Goal: Information Seeking & Learning: Check status

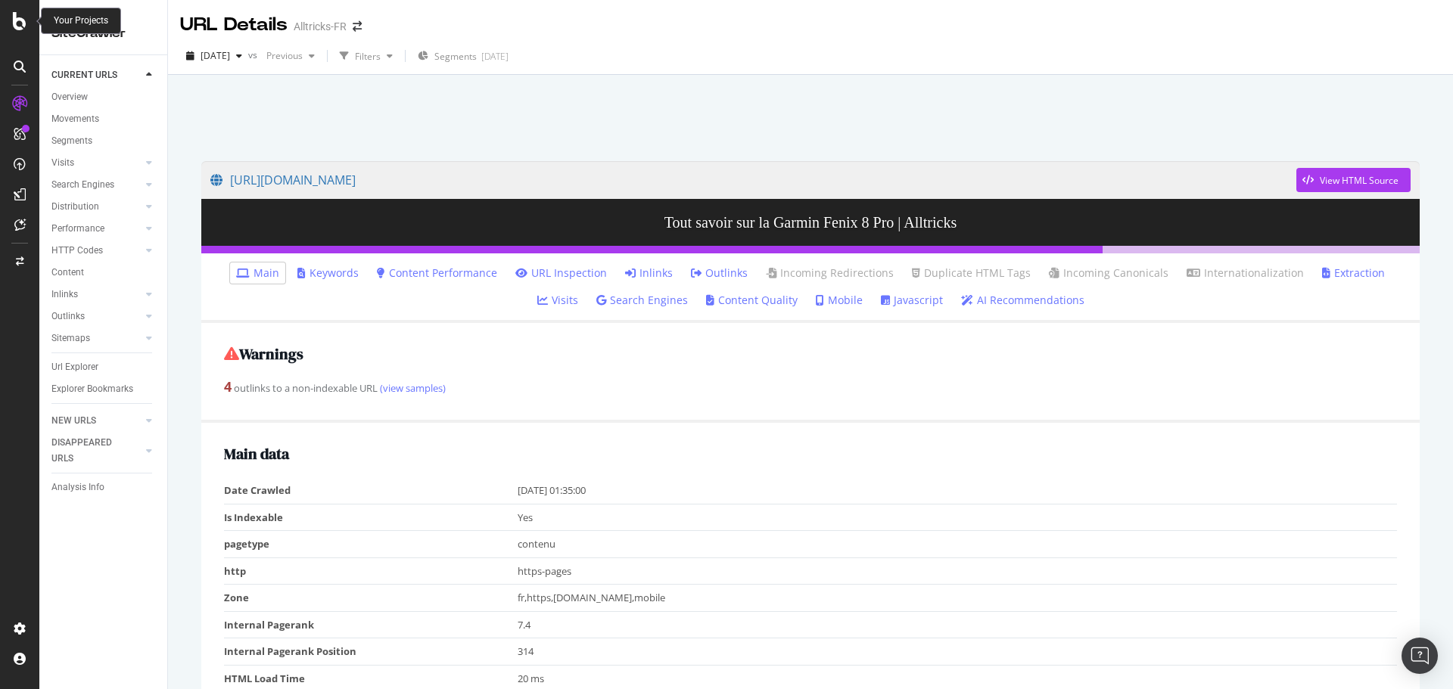
click at [20, 17] on icon at bounding box center [20, 21] width 14 height 18
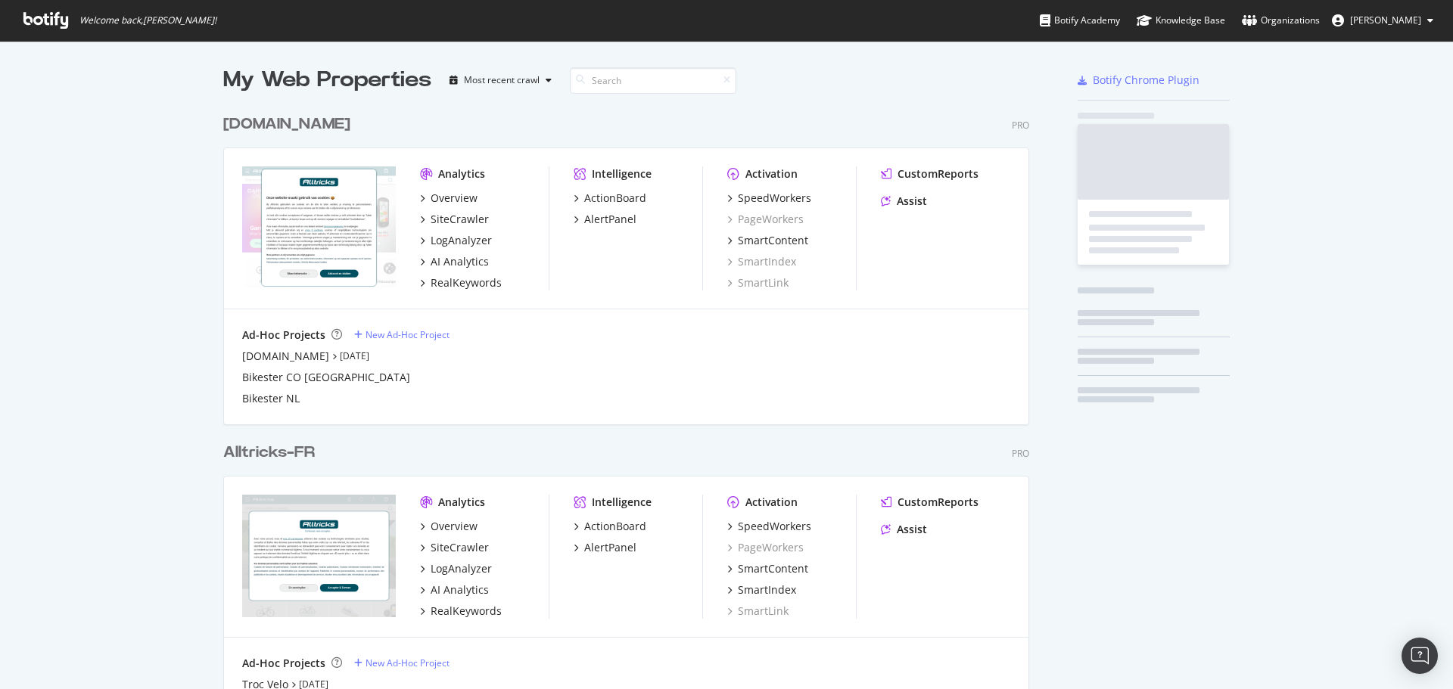
scroll to position [678, 1430]
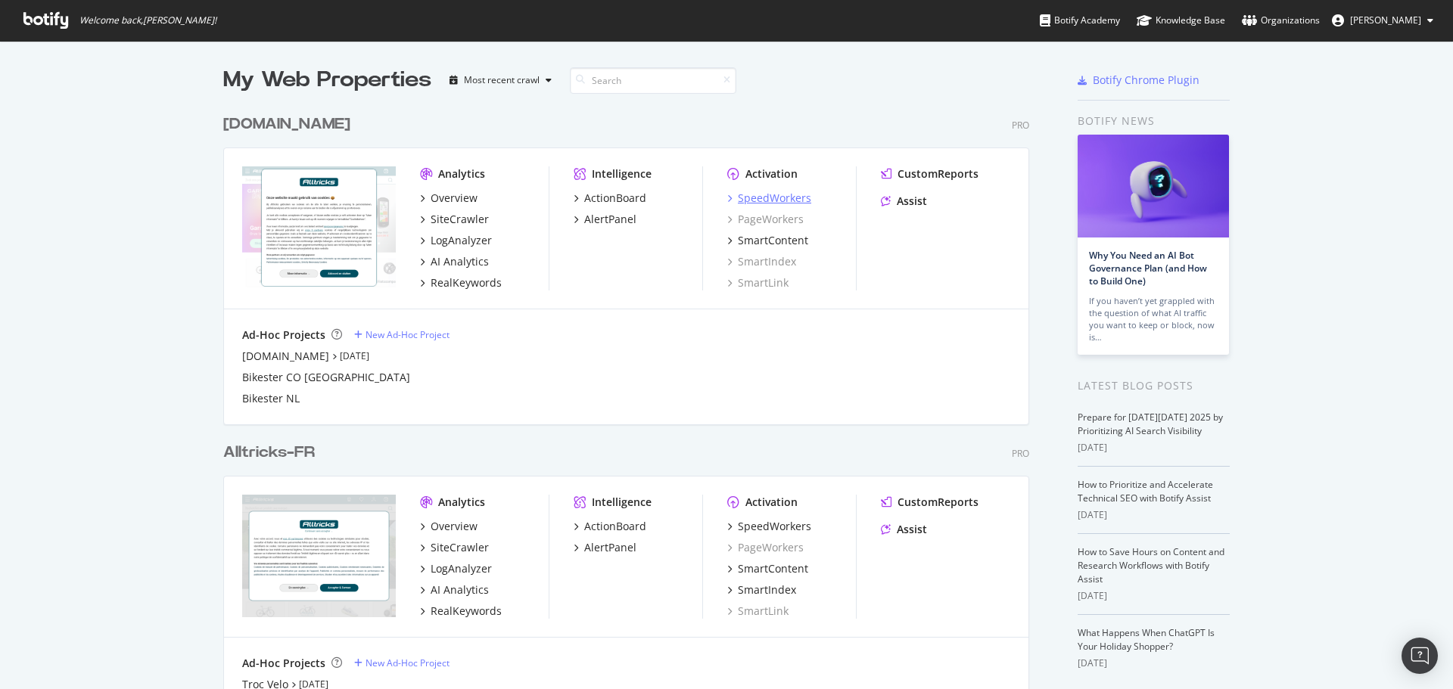
click at [742, 198] on div "SpeedWorkers" at bounding box center [774, 198] width 73 height 15
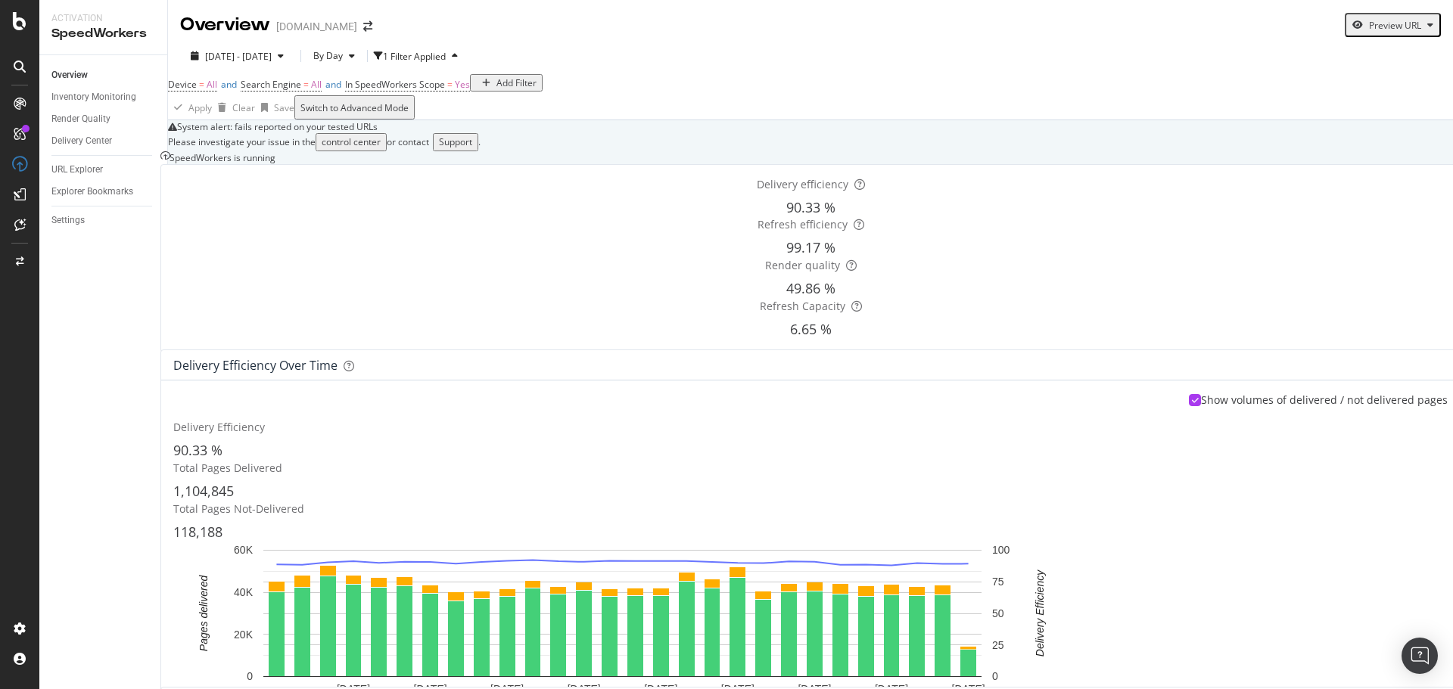
click at [20, 13] on icon at bounding box center [20, 21] width 14 height 18
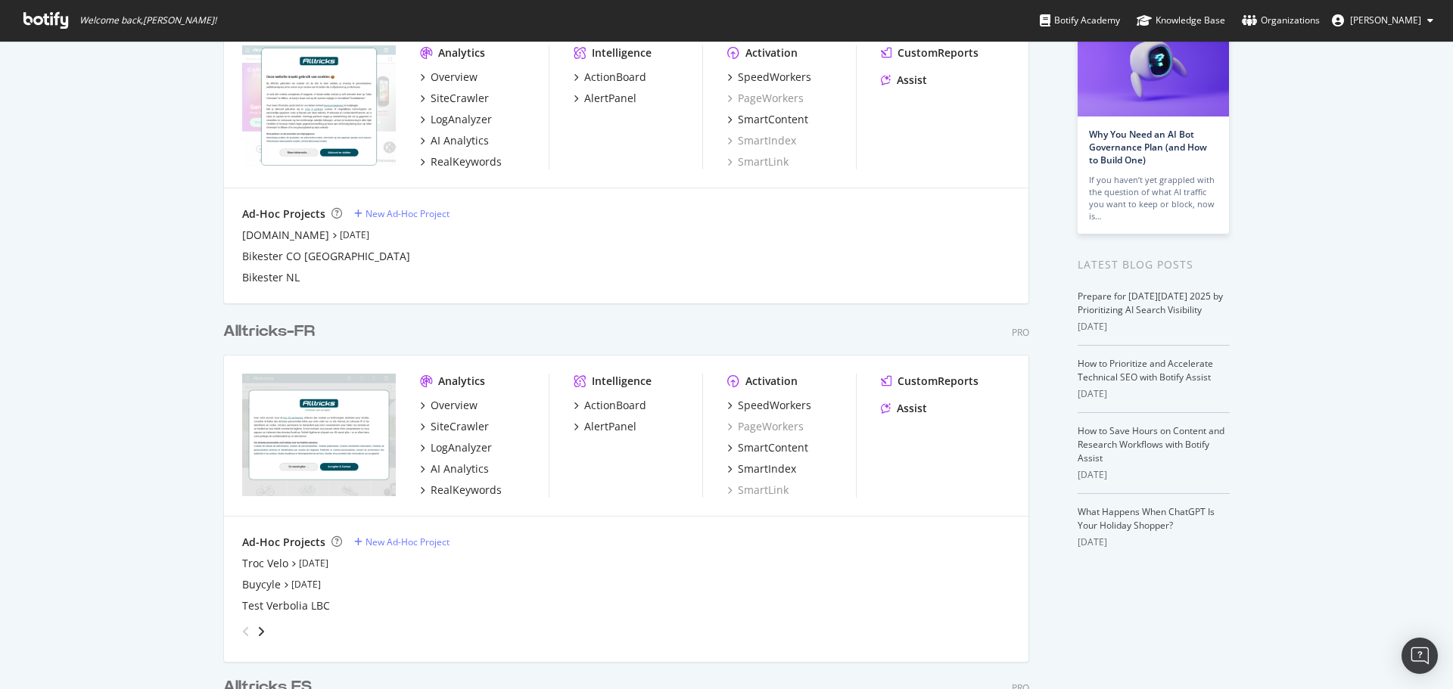
scroll to position [227, 0]
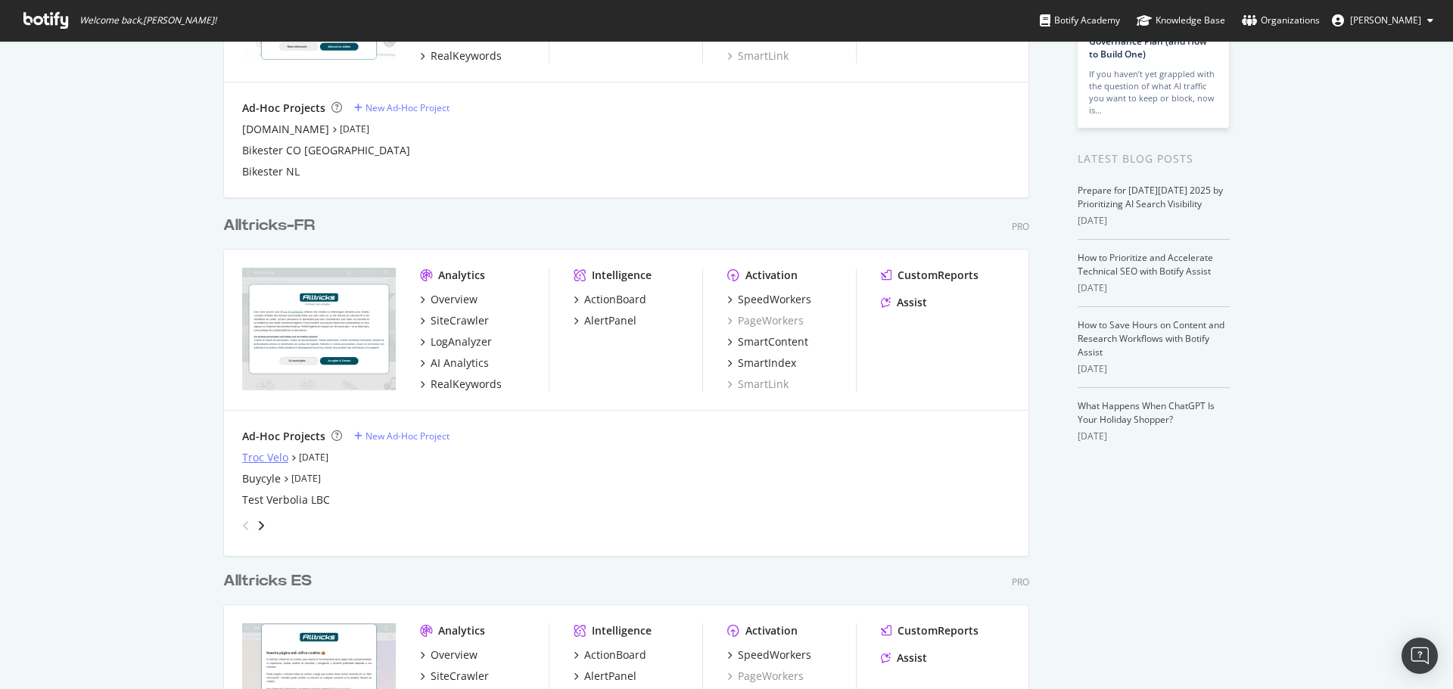
click at [251, 458] on div "Troc Velo" at bounding box center [265, 457] width 46 height 15
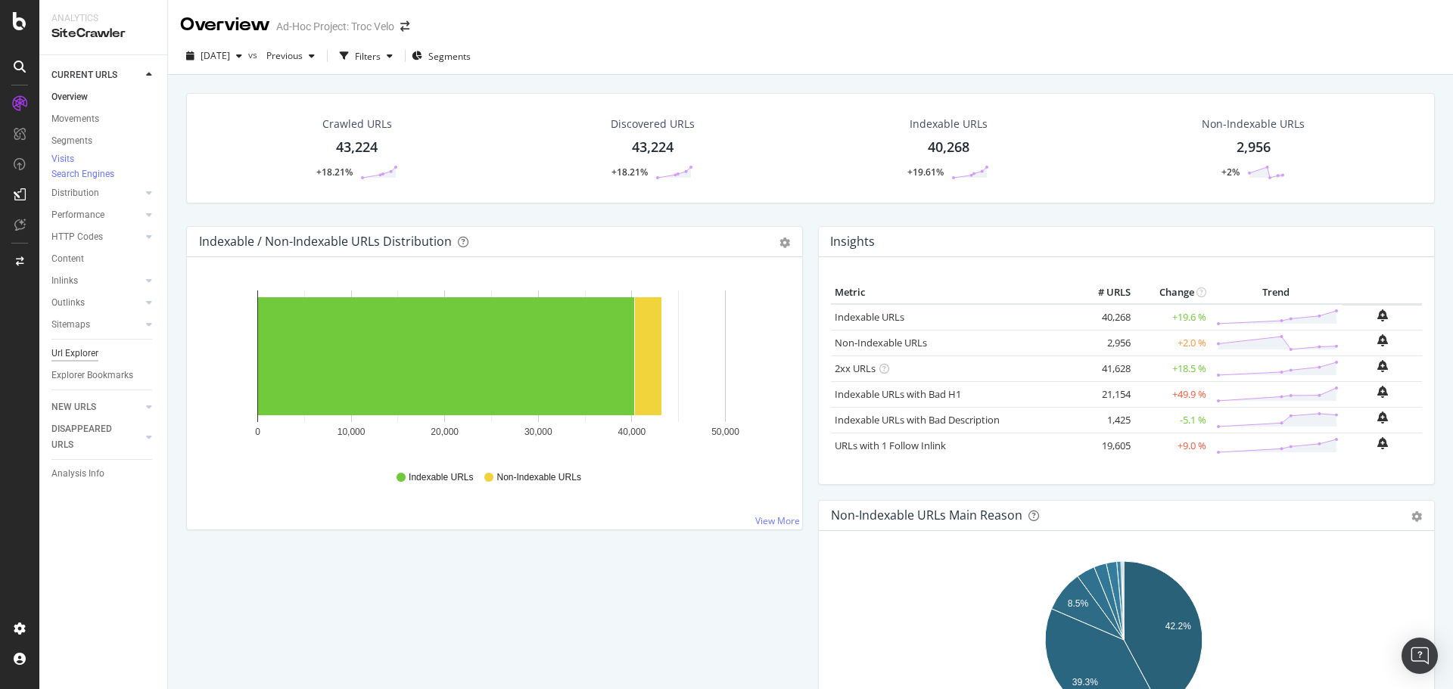
click at [79, 362] on div "Url Explorer" at bounding box center [74, 354] width 47 height 16
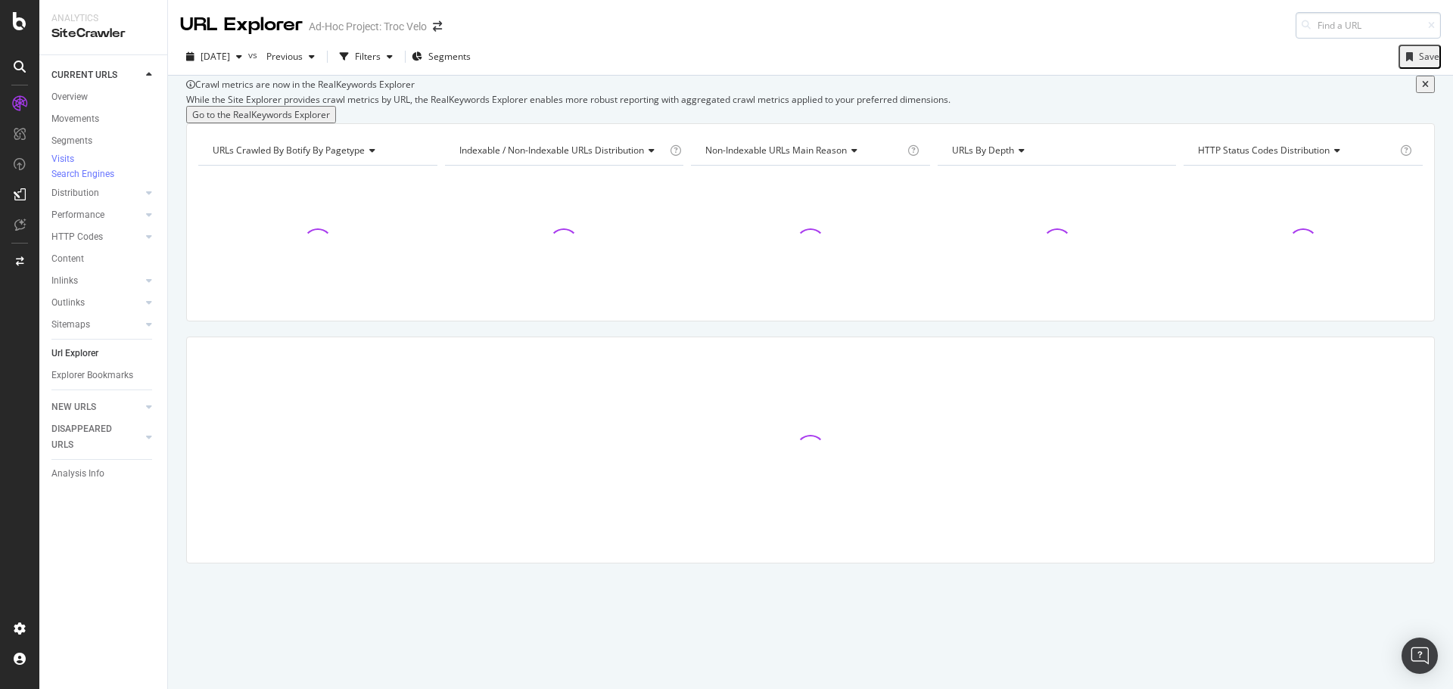
click at [1333, 26] on input at bounding box center [1368, 25] width 145 height 26
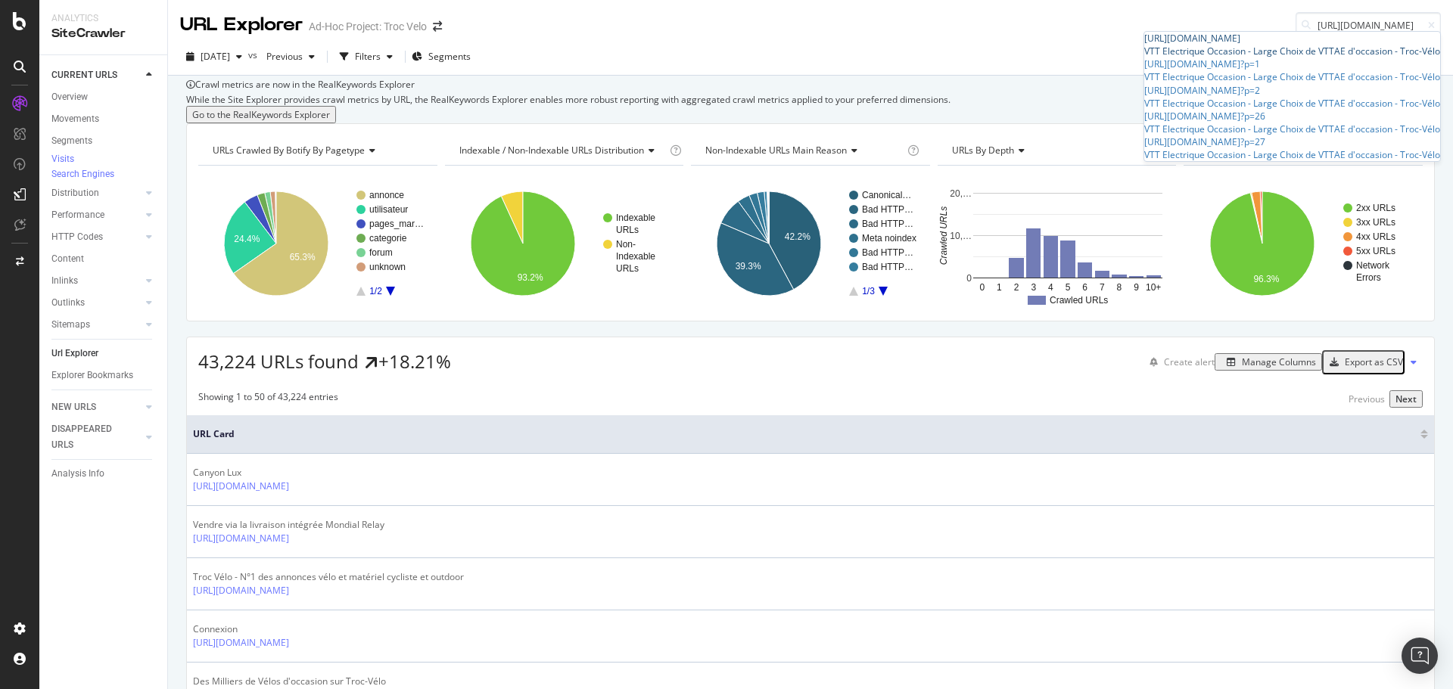
type input "[URL][DOMAIN_NAME]"
click at [1240, 45] on span "[URL][DOMAIN_NAME]" at bounding box center [1192, 38] width 96 height 13
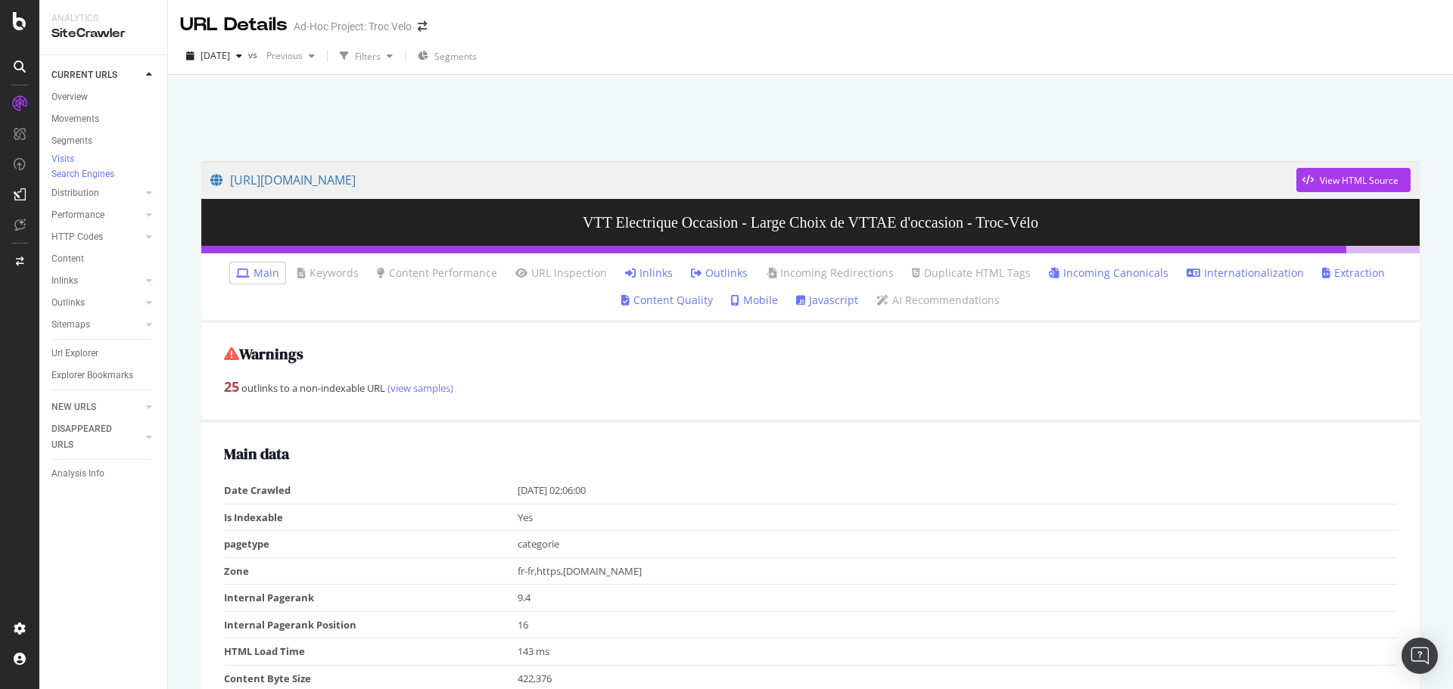
drag, startPoint x: 63, startPoint y: 365, endPoint x: 73, endPoint y: 356, distance: 12.9
click at [63, 362] on div "Url Explorer" at bounding box center [74, 354] width 47 height 16
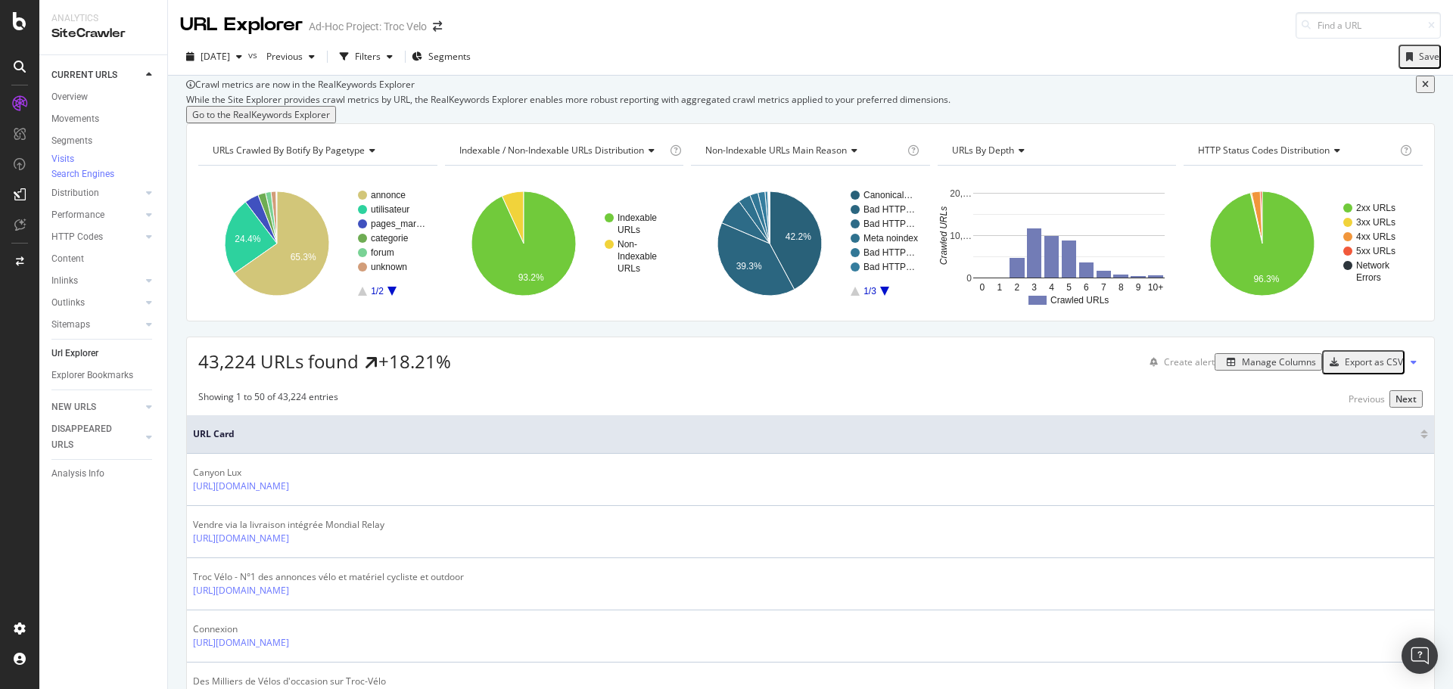
click at [1243, 369] on div "Manage Columns" at bounding box center [1268, 362] width 95 height 13
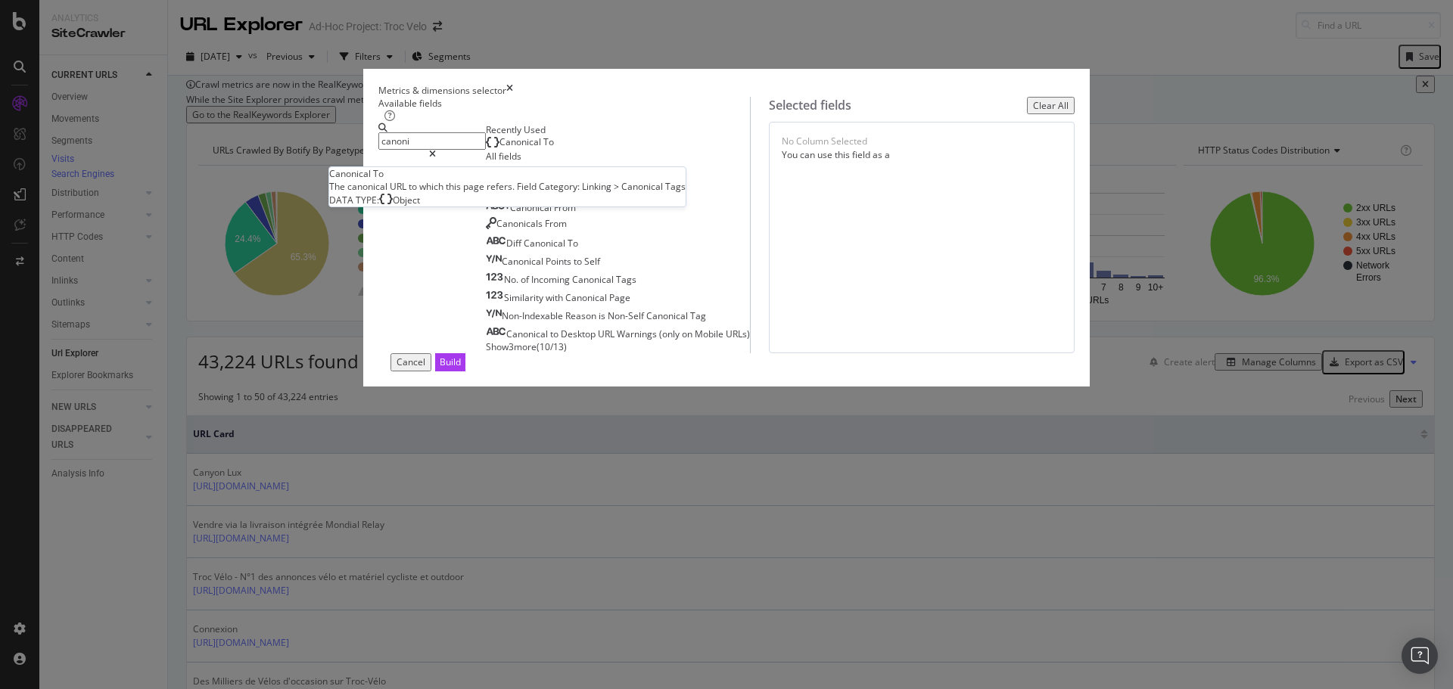
type input "canoni"
click at [543, 148] on div "Canonical To" at bounding box center [520, 142] width 68 height 12
click at [486, 353] on span "Show 3 more" at bounding box center [511, 347] width 51 height 13
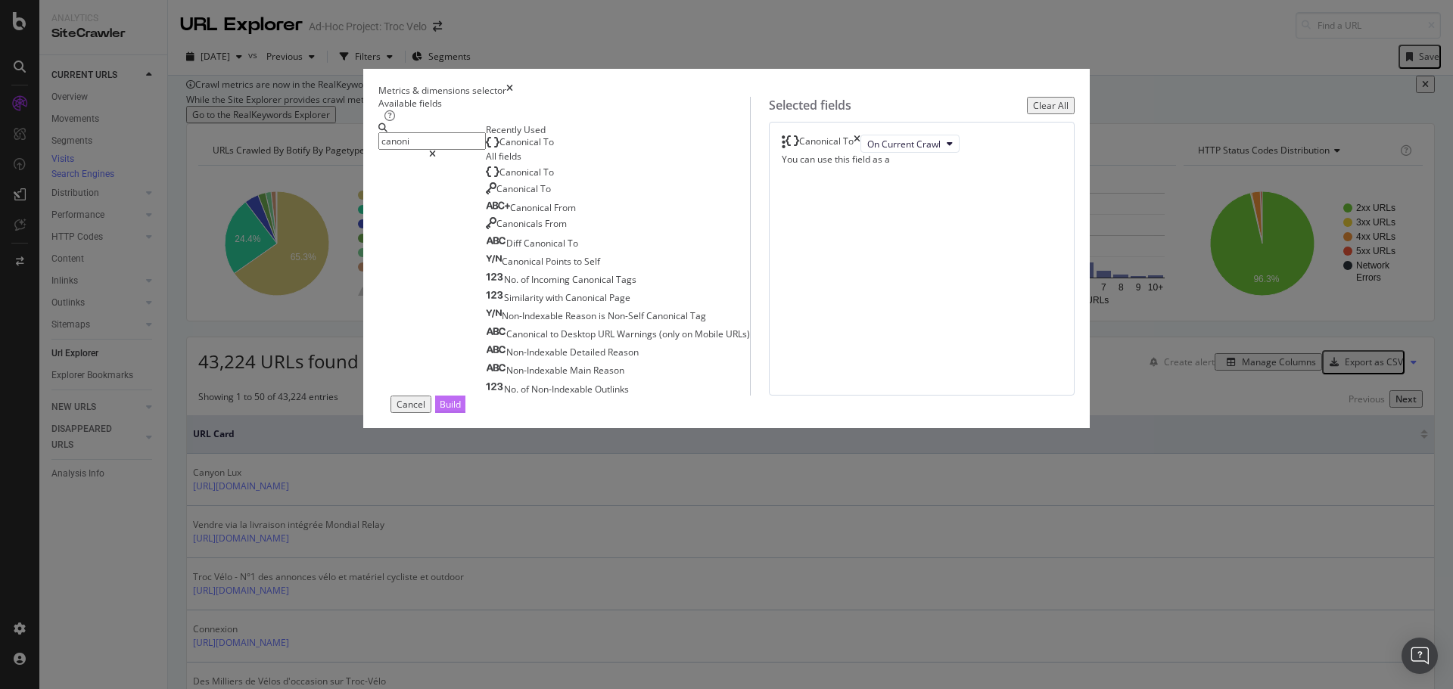
click at [465, 413] on button "Build" at bounding box center [450, 404] width 30 height 17
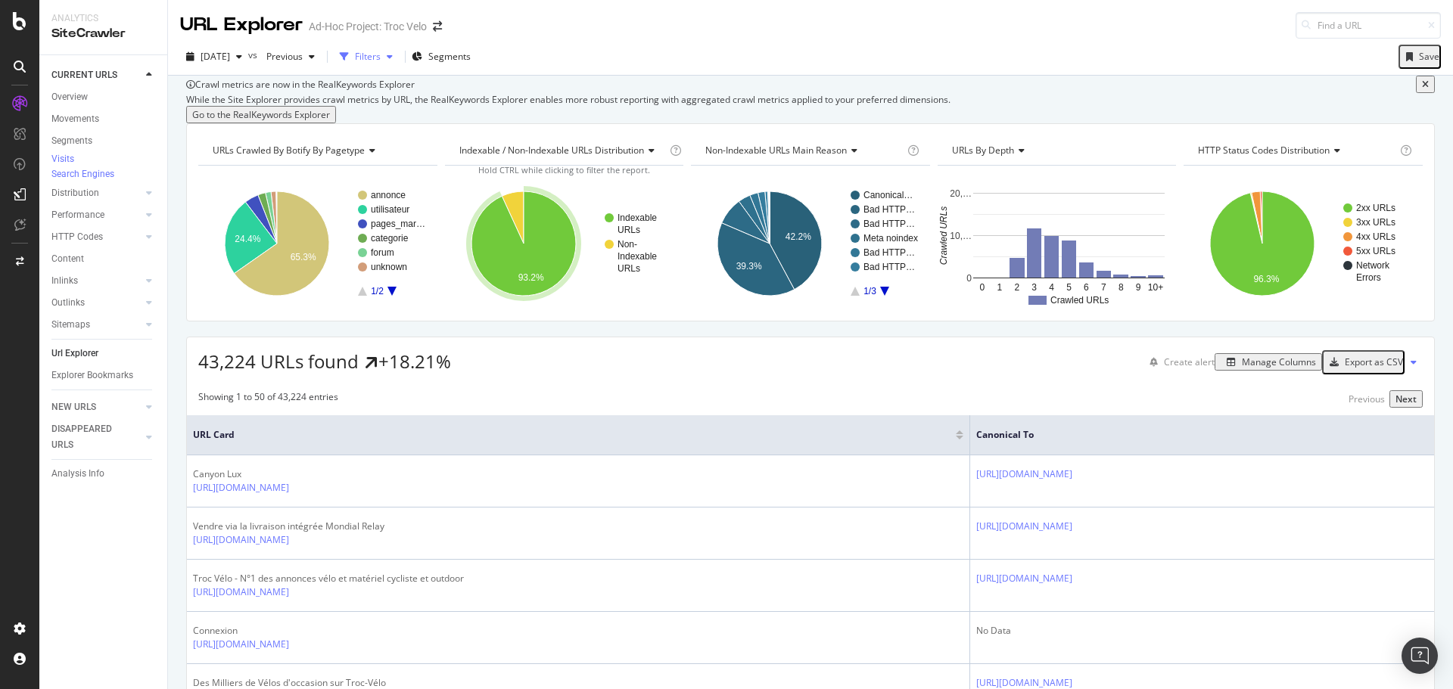
click at [381, 60] on div "Filters" at bounding box center [368, 56] width 26 height 13
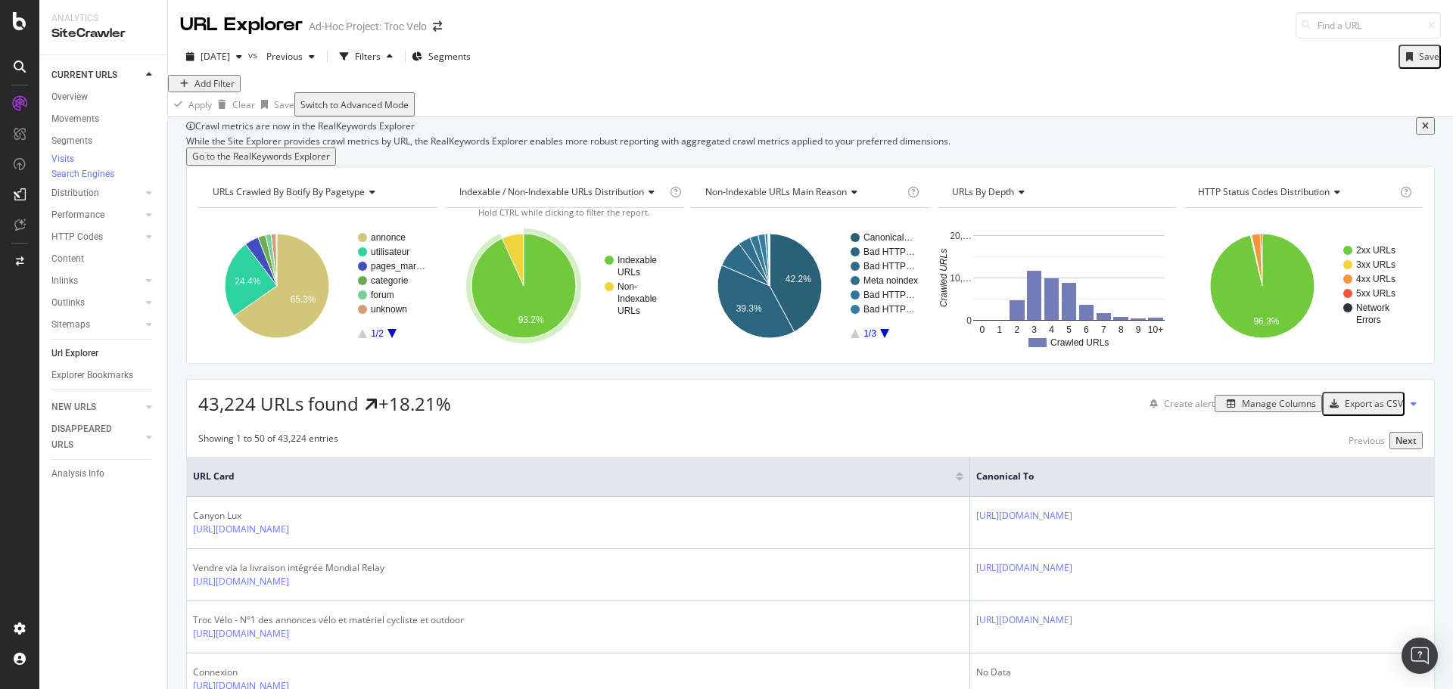
click at [216, 90] on div "Add Filter" at bounding box center [215, 83] width 40 height 13
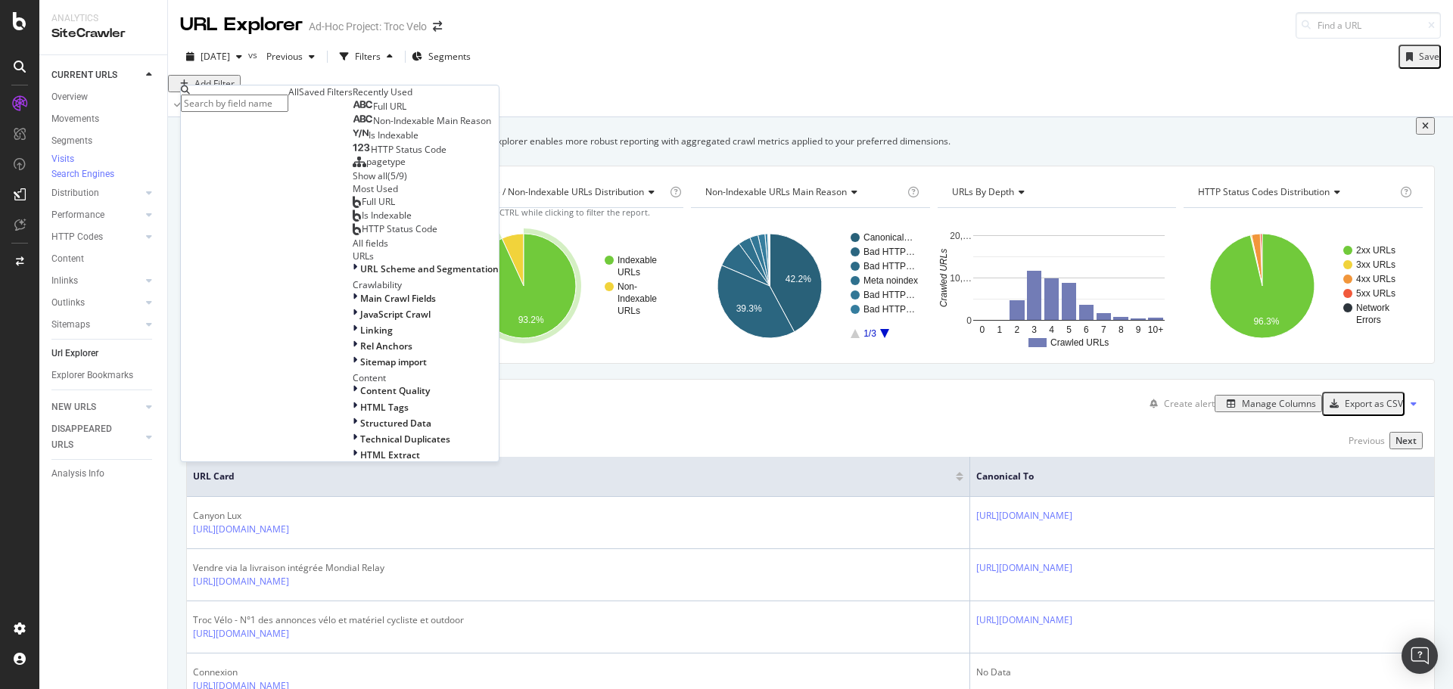
click at [373, 113] on span "Full URL" at bounding box center [389, 106] width 33 height 13
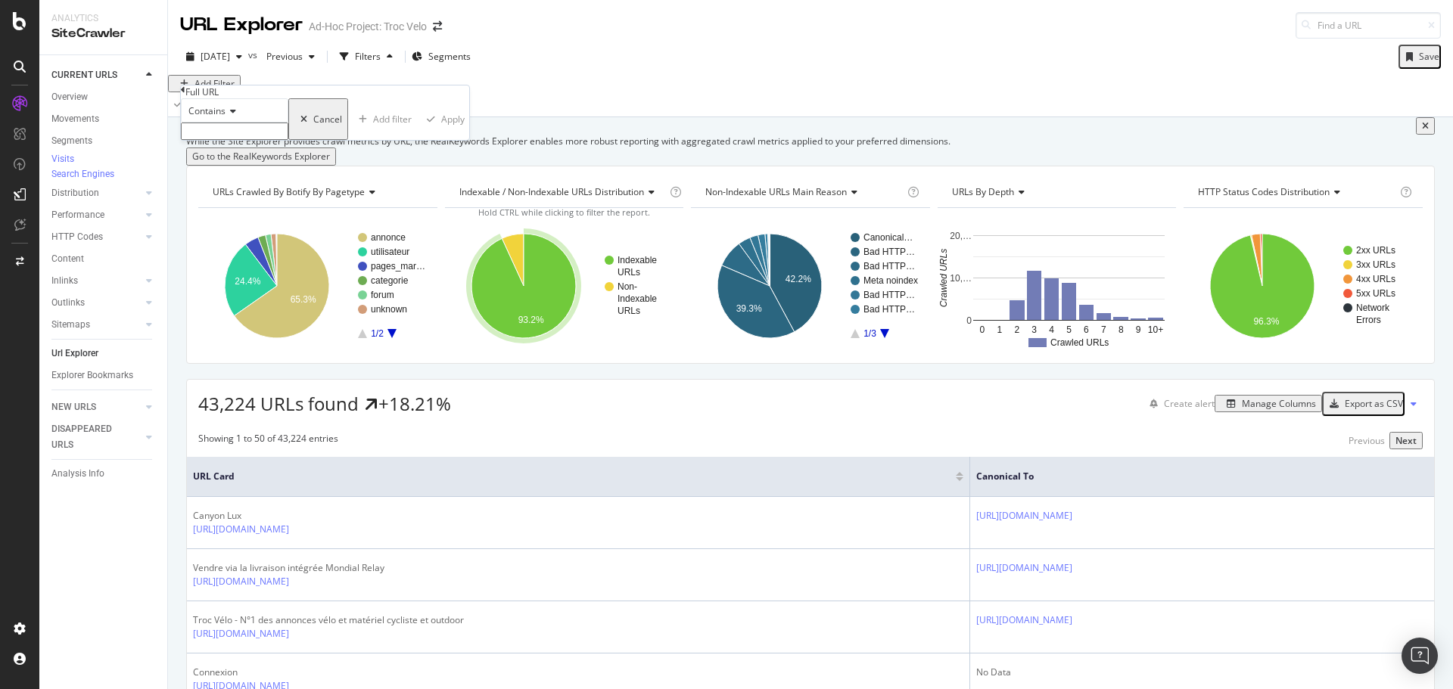
click at [250, 140] on input "text" at bounding box center [234, 131] width 107 height 17
type input "categorie/"
click at [446, 130] on div "Apply" at bounding box center [457, 123] width 23 height 13
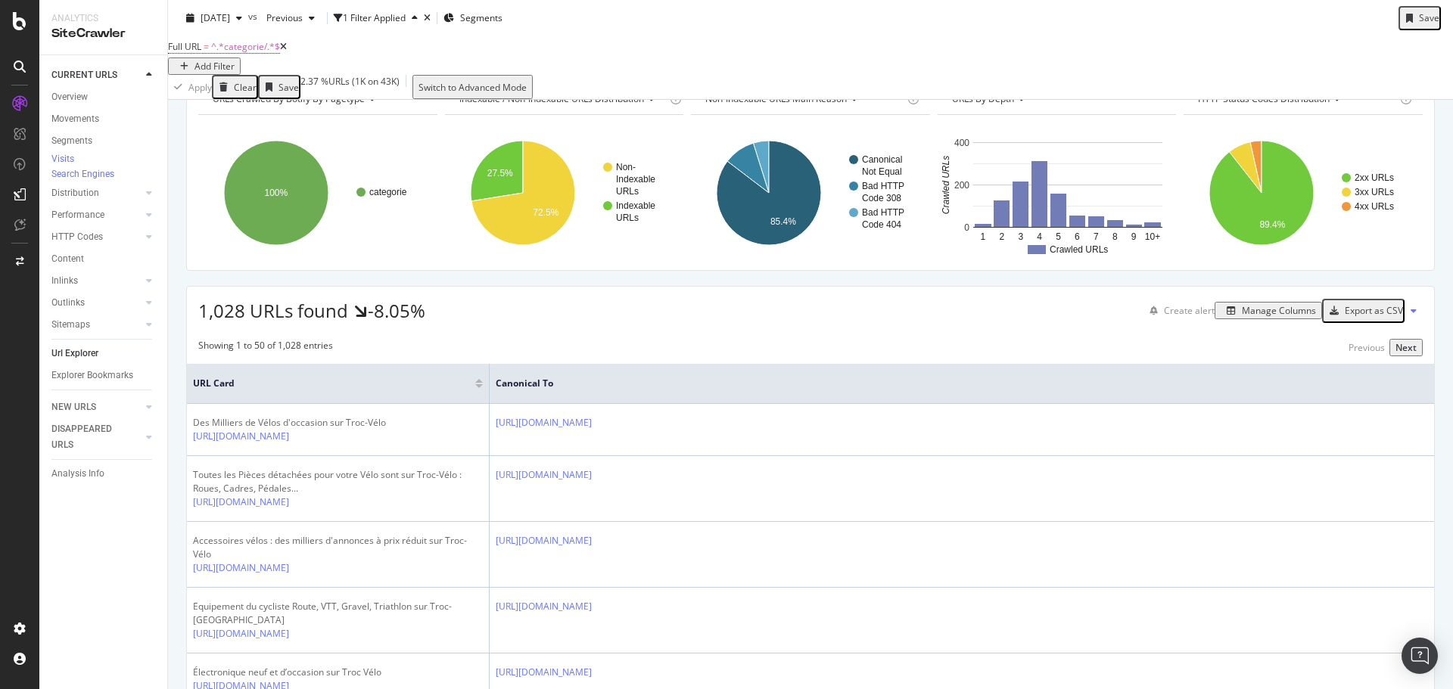
scroll to position [142, 0]
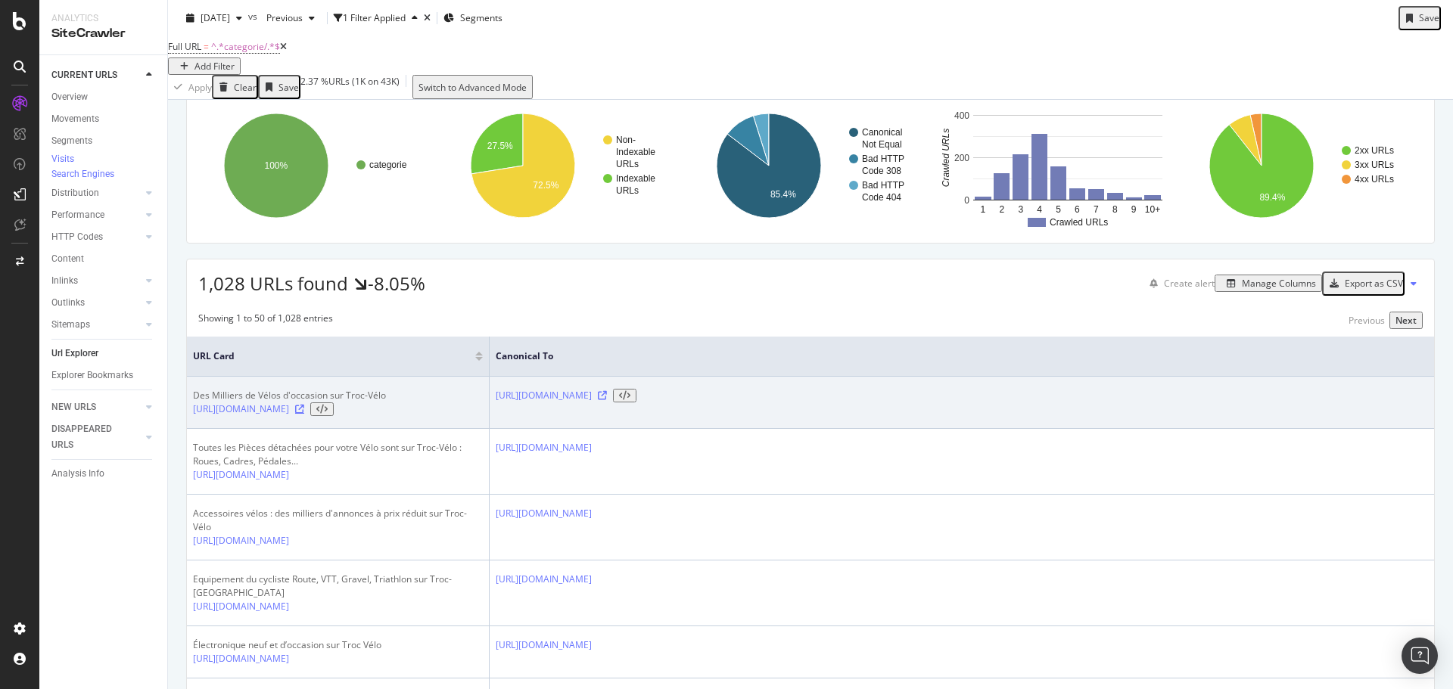
click at [304, 414] on icon at bounding box center [299, 409] width 9 height 9
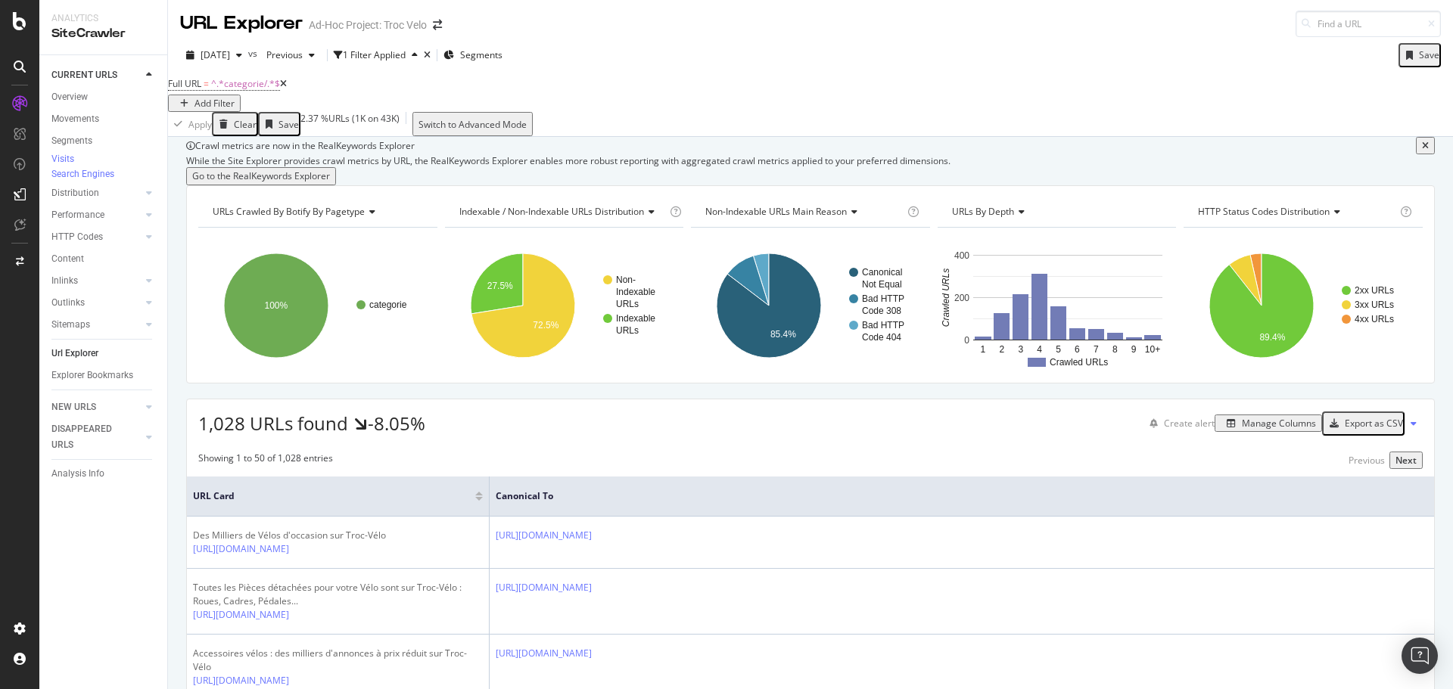
scroll to position [0, 0]
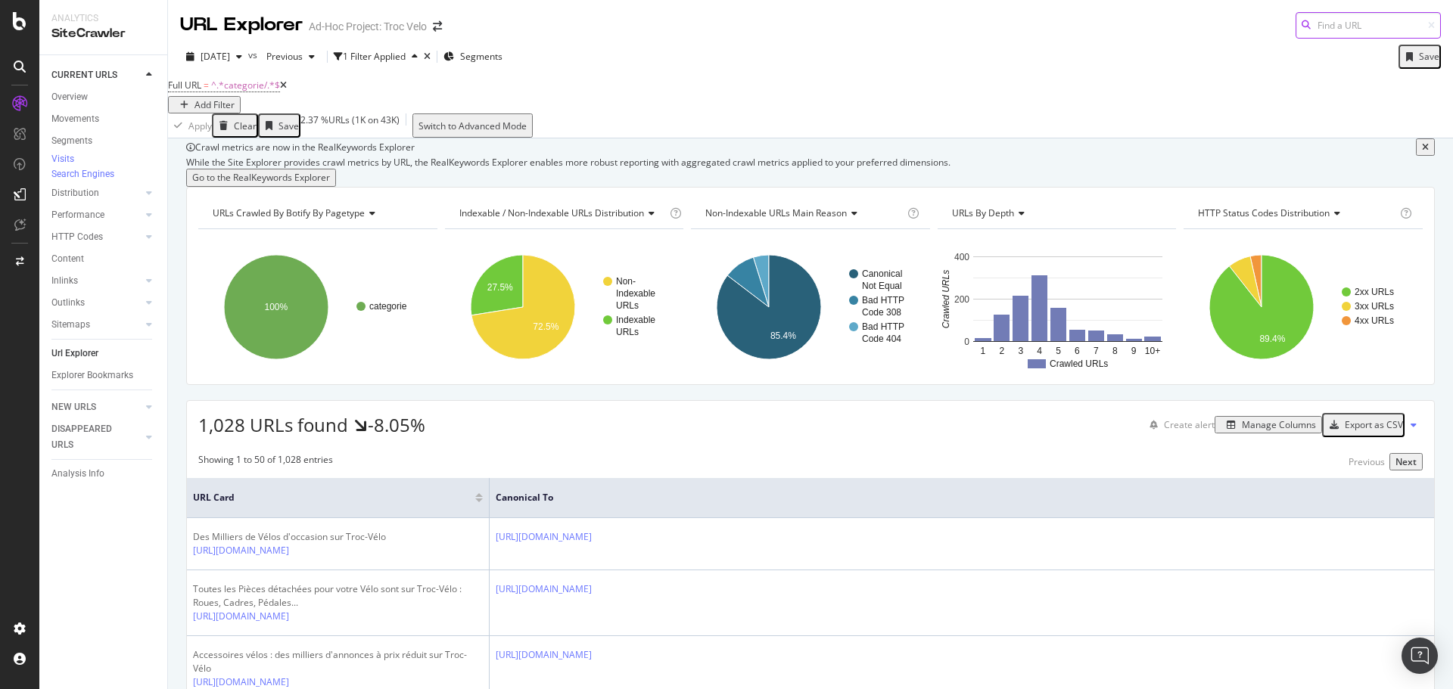
click at [1325, 28] on input at bounding box center [1368, 25] width 145 height 26
click at [1013, 46] on div "[DATE] vs Previous 1 Filter Applied Segments Save" at bounding box center [810, 60] width 1285 height 30
click at [1313, 27] on input at bounding box center [1368, 25] width 145 height 26
paste input "[URL][DOMAIN_NAME]"
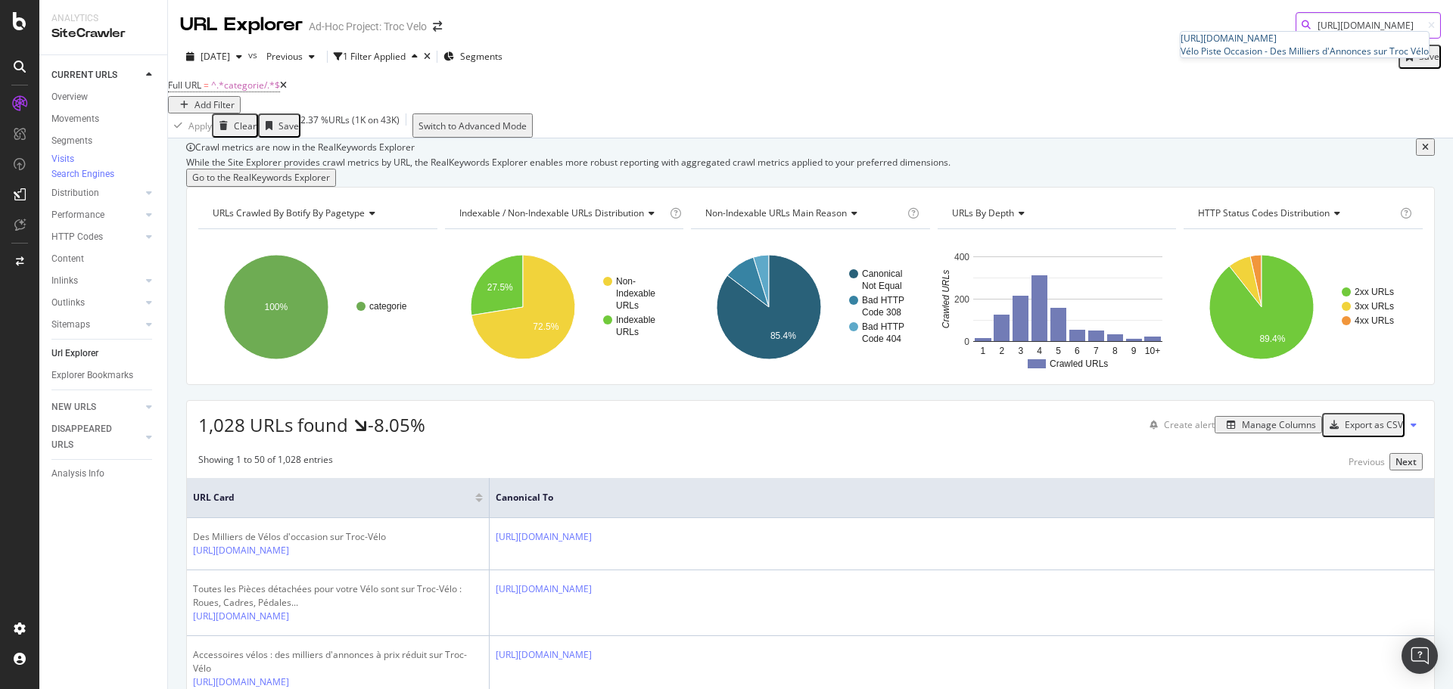
type input "[URL][DOMAIN_NAME]"
click at [1181, 45] on span "[URL][DOMAIN_NAME]" at bounding box center [1229, 38] width 96 height 13
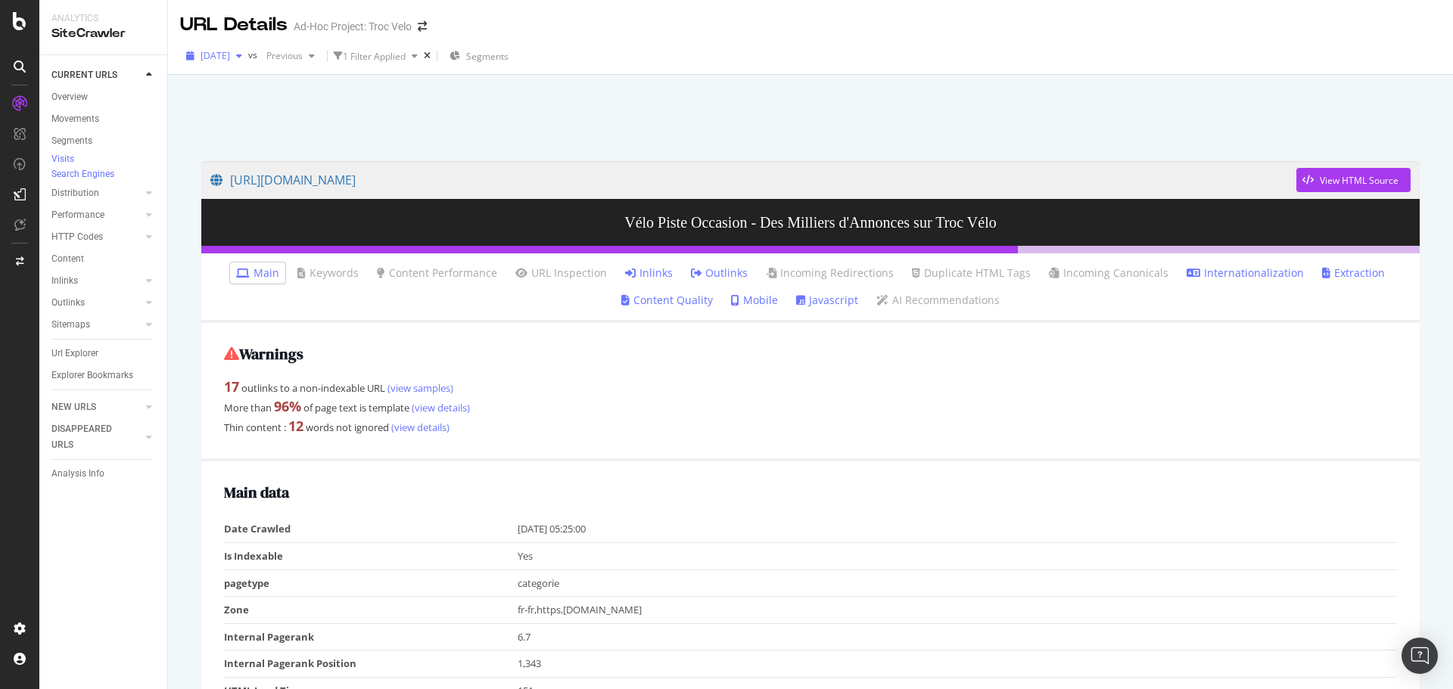
click at [230, 58] on span "[DATE]" at bounding box center [216, 55] width 30 height 13
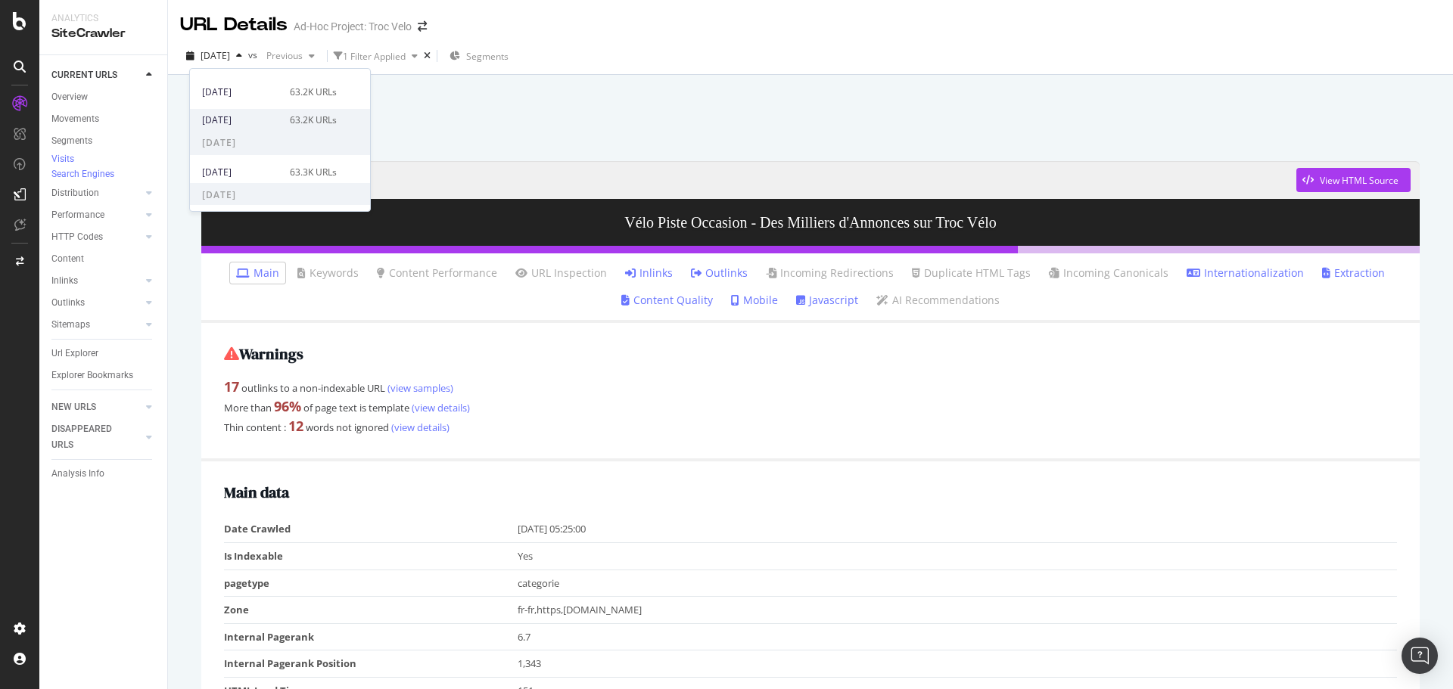
scroll to position [216, 0]
click at [270, 136] on div "[DATE]" at bounding box center [241, 142] width 79 height 14
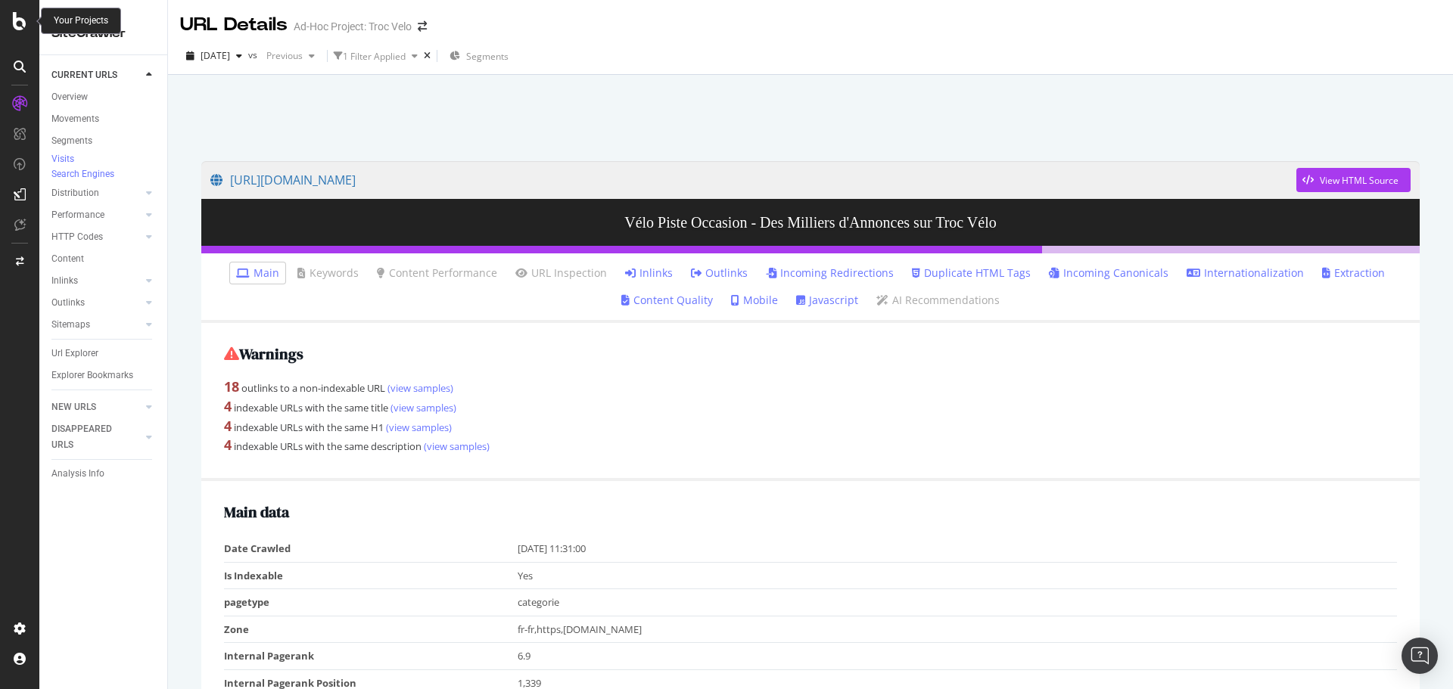
click at [21, 26] on icon at bounding box center [20, 21] width 14 height 18
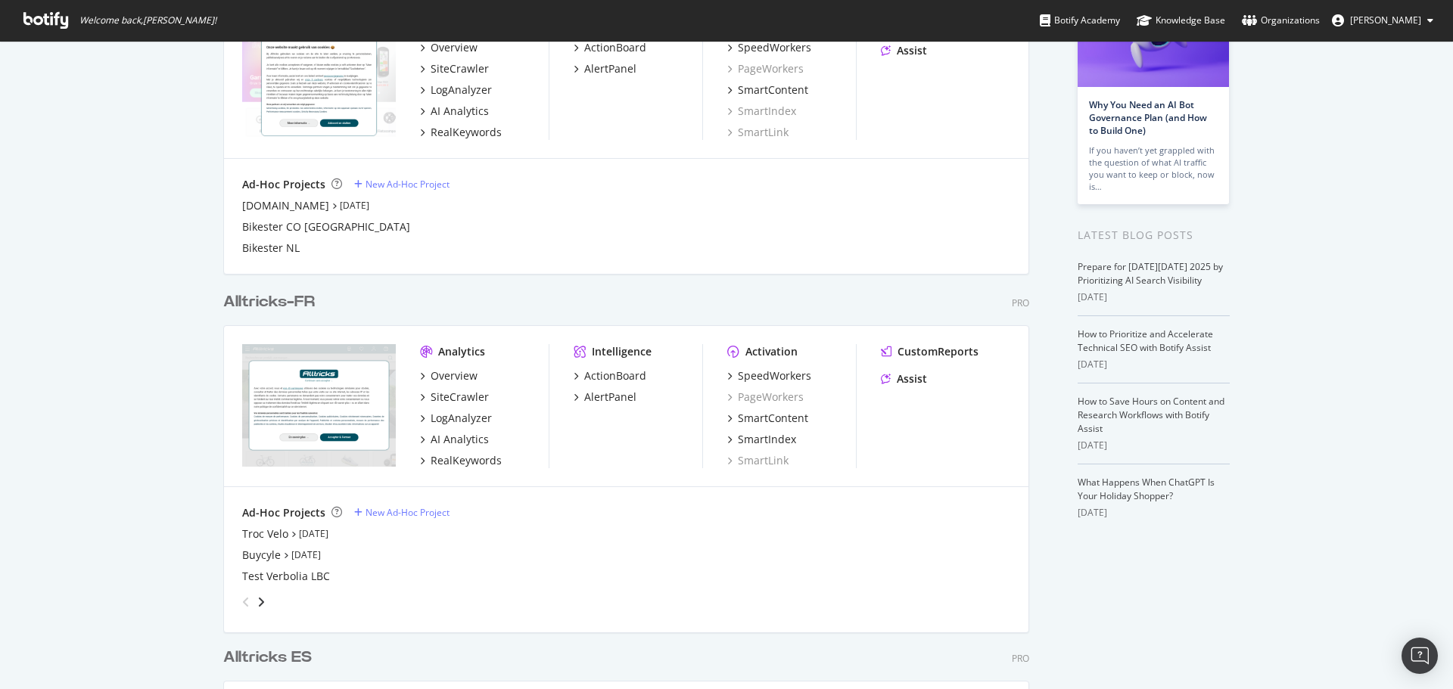
scroll to position [151, 0]
click at [264, 532] on div "Troc Velo" at bounding box center [265, 533] width 46 height 15
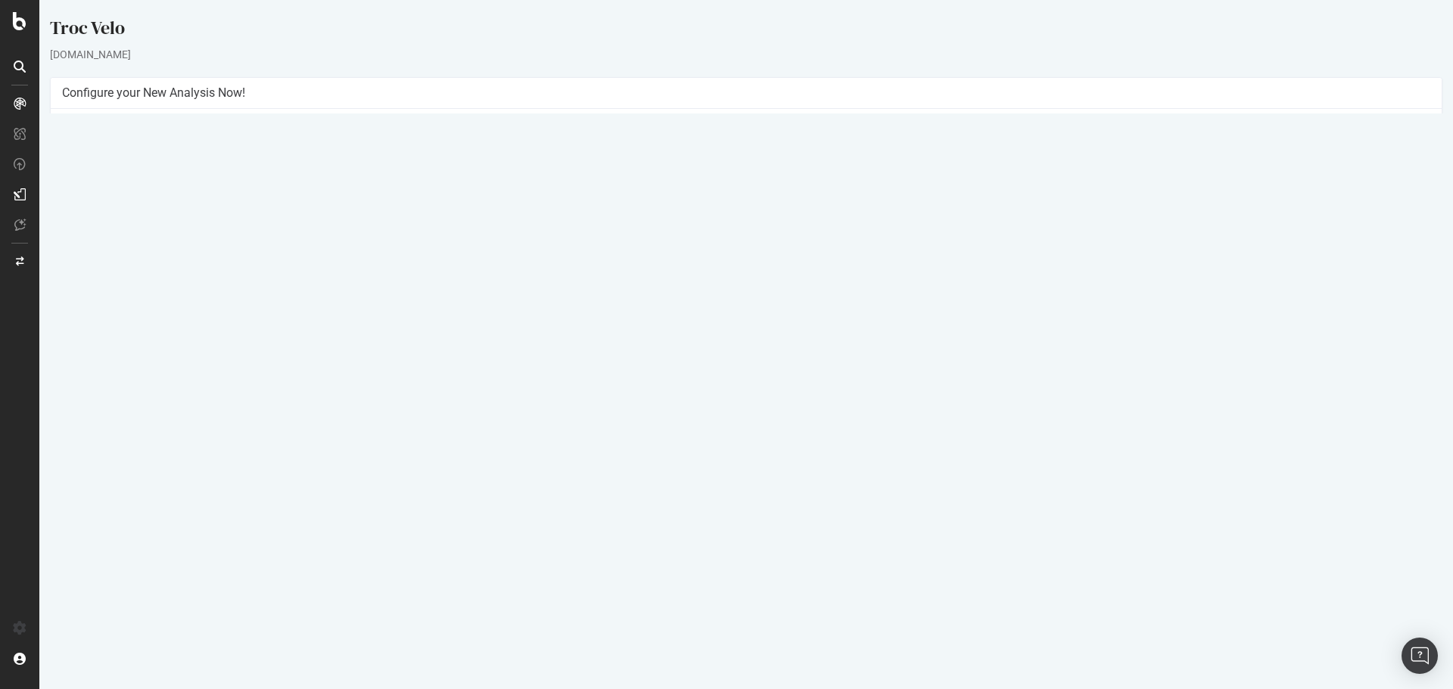
click at [132, 511] on link "[DATE] report" at bounding box center [102, 512] width 58 height 13
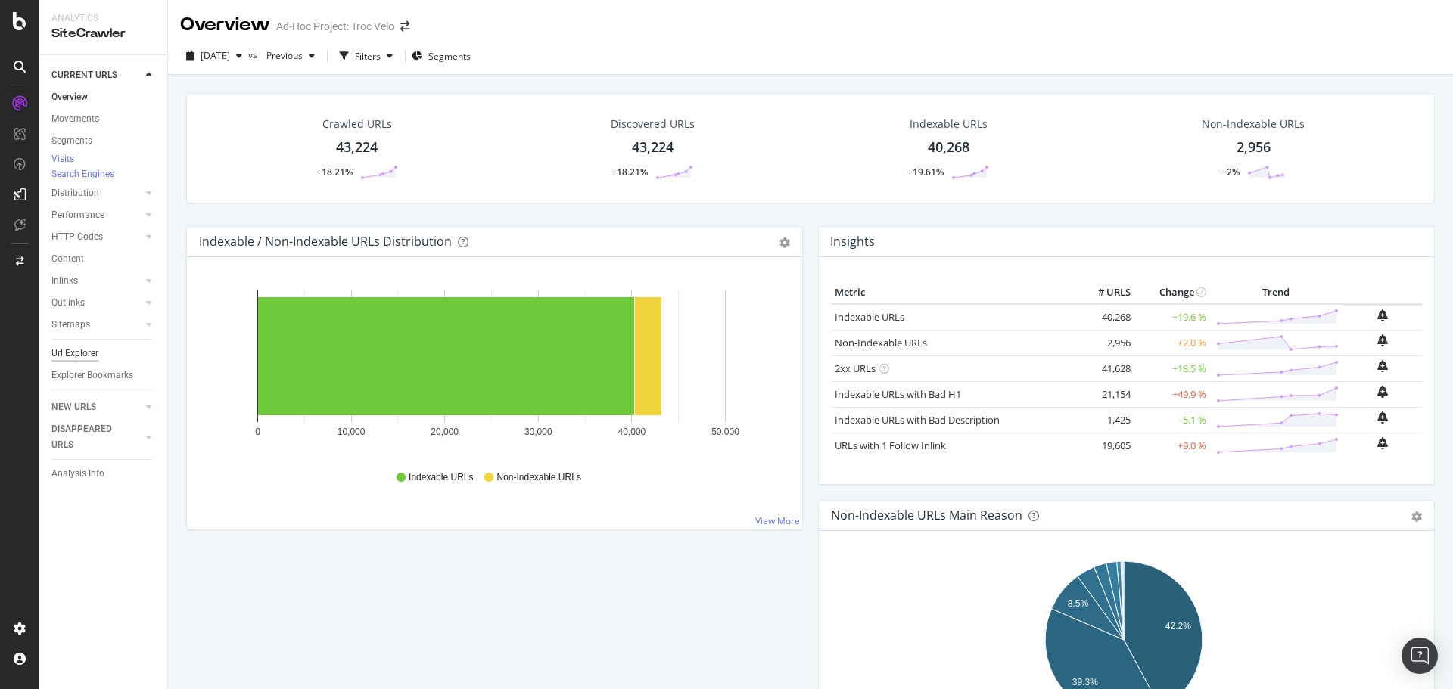
click at [62, 362] on div "Url Explorer" at bounding box center [74, 354] width 47 height 16
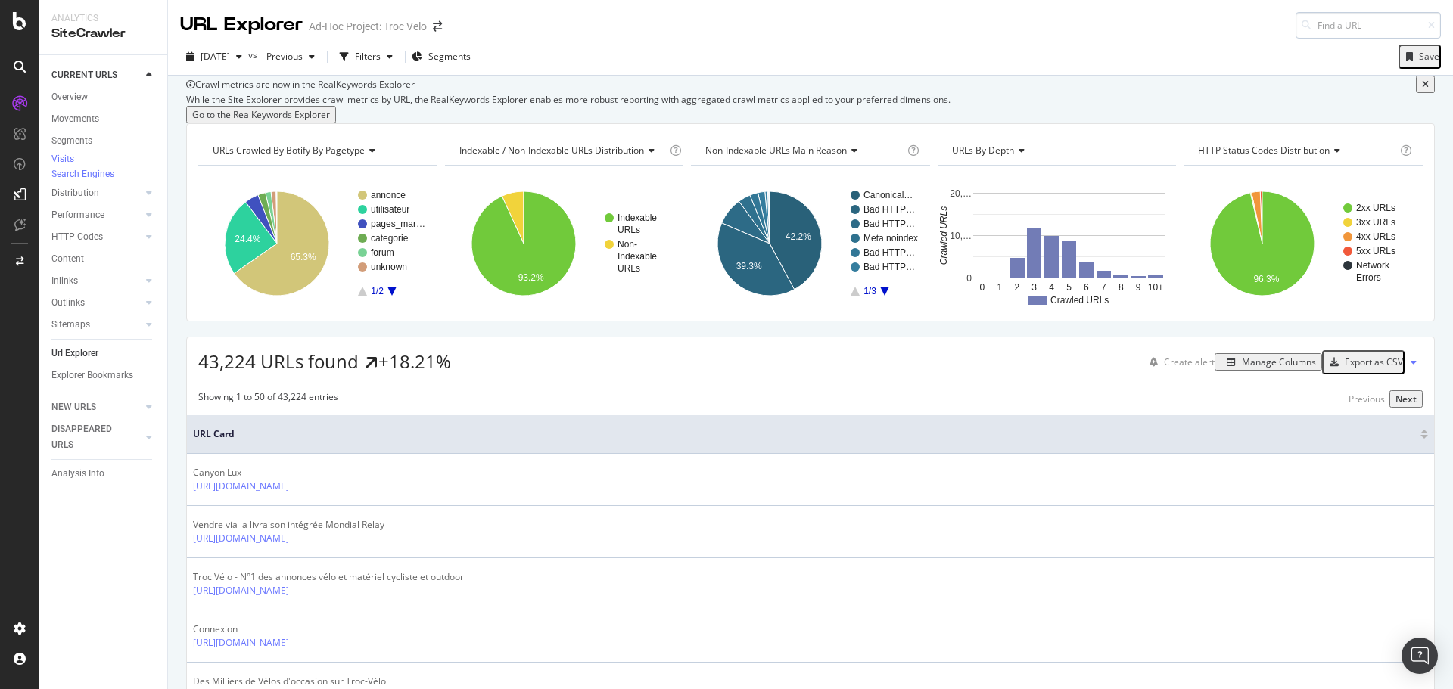
click at [1325, 20] on input at bounding box center [1368, 25] width 145 height 26
type input "[URL][DOMAIN_NAME]"
click at [1004, 42] on div "[DATE] vs Previous Filters Segments Save" at bounding box center [810, 57] width 1285 height 37
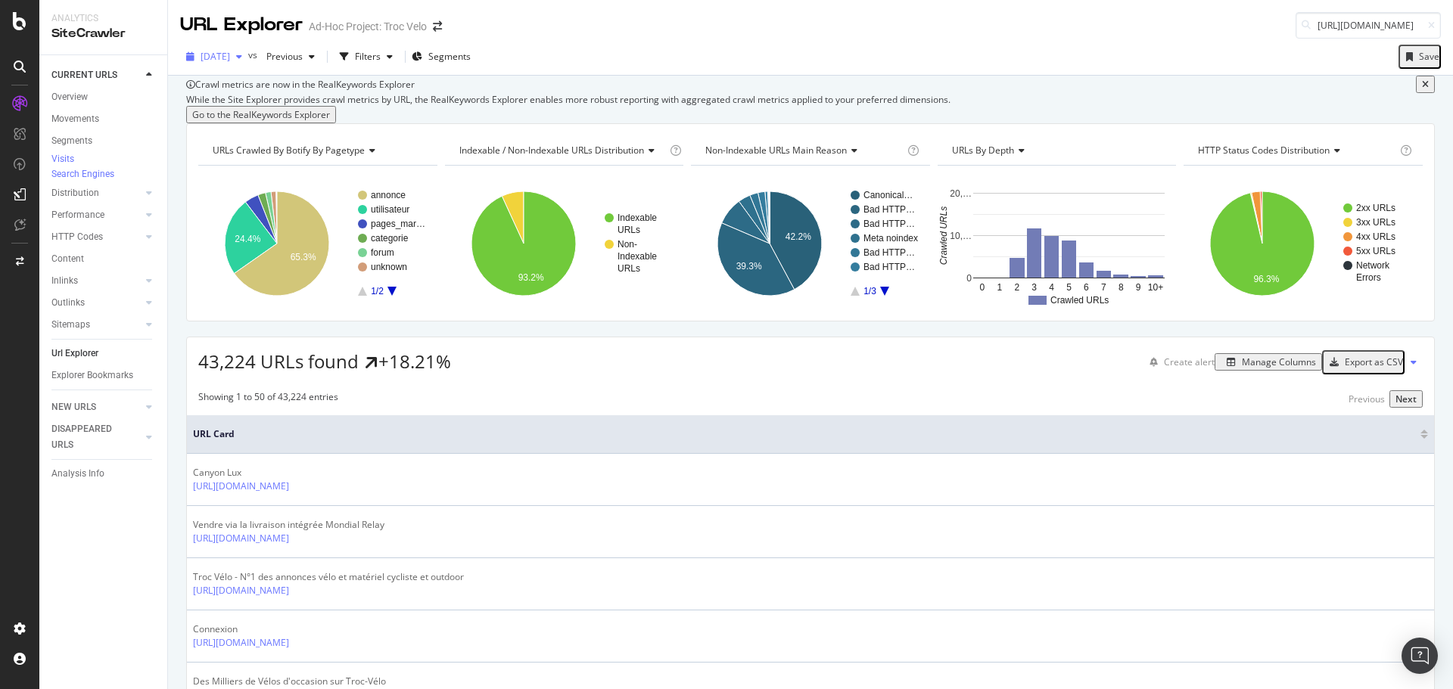
click at [230, 55] on span "[DATE]" at bounding box center [216, 56] width 30 height 13
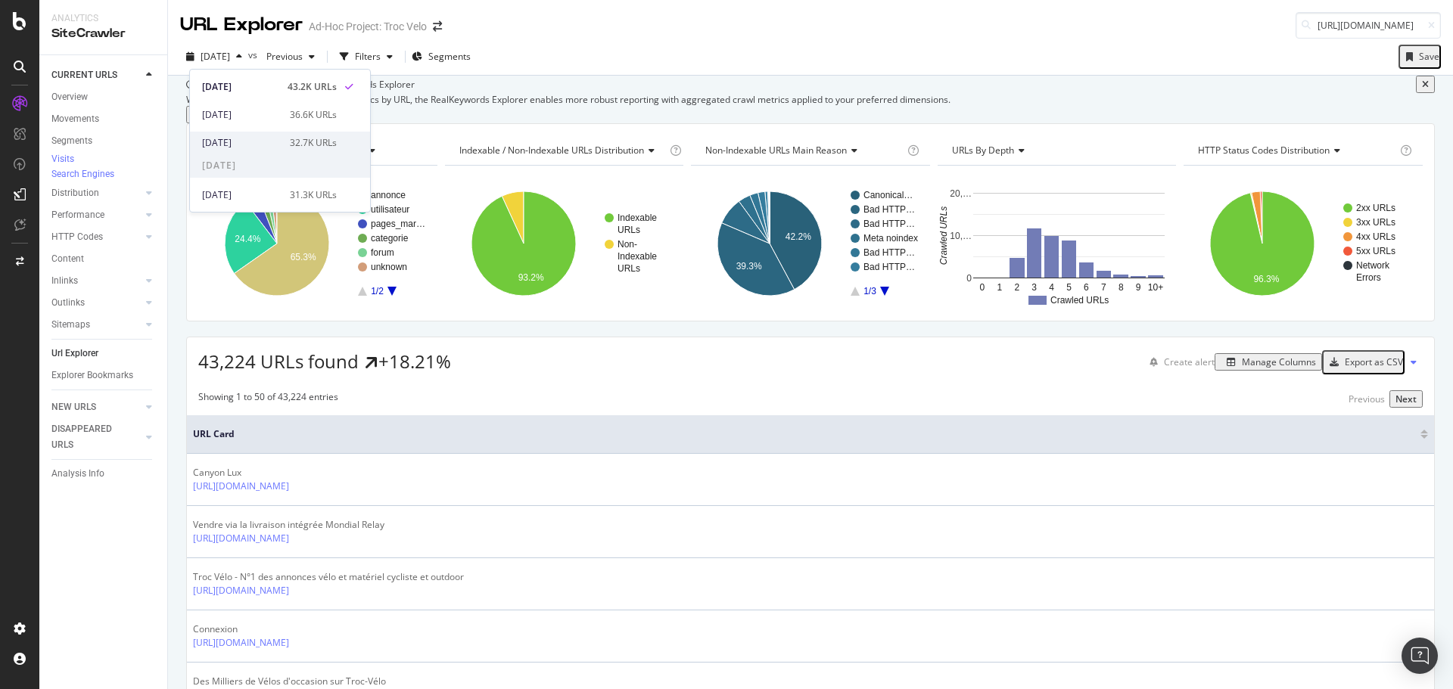
click at [251, 142] on div "[DATE]" at bounding box center [241, 143] width 79 height 14
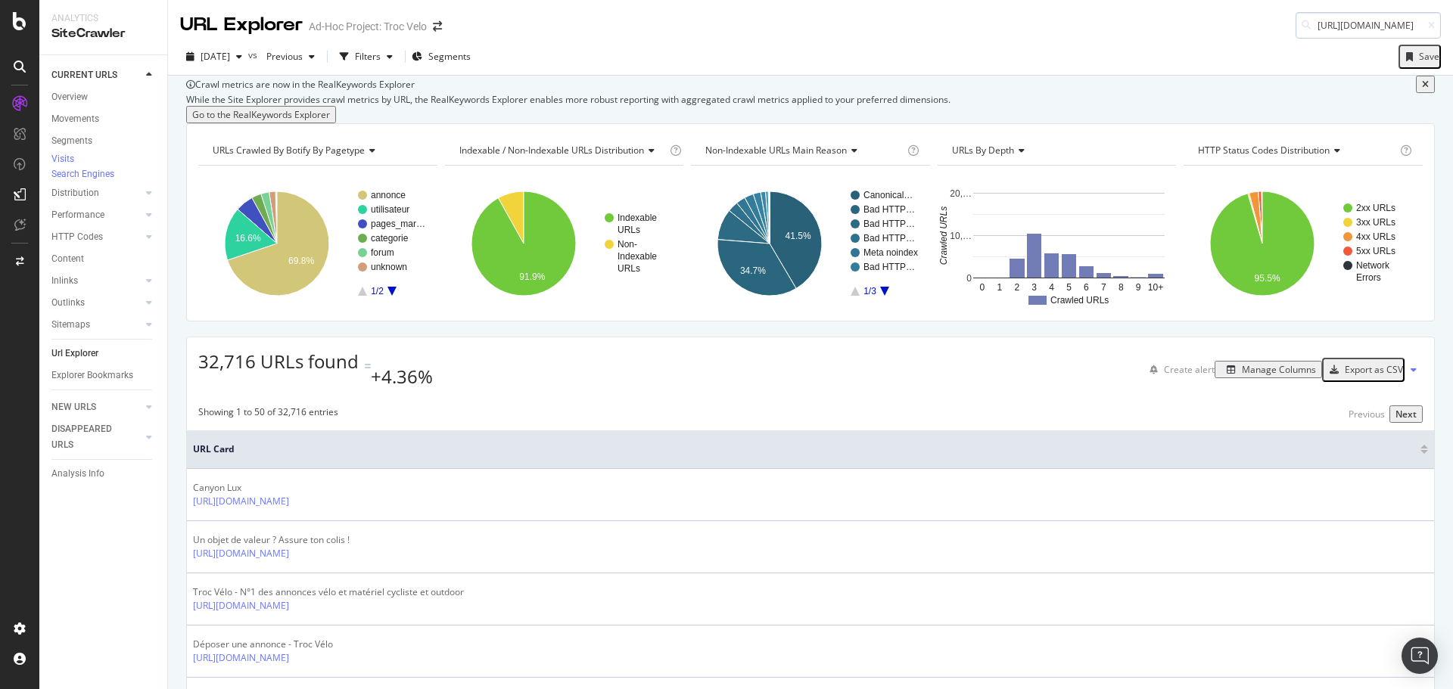
scroll to position [0, 271]
type input "[URL][DOMAIN_NAME]"
click at [230, 56] on span "[DATE]" at bounding box center [216, 56] width 30 height 13
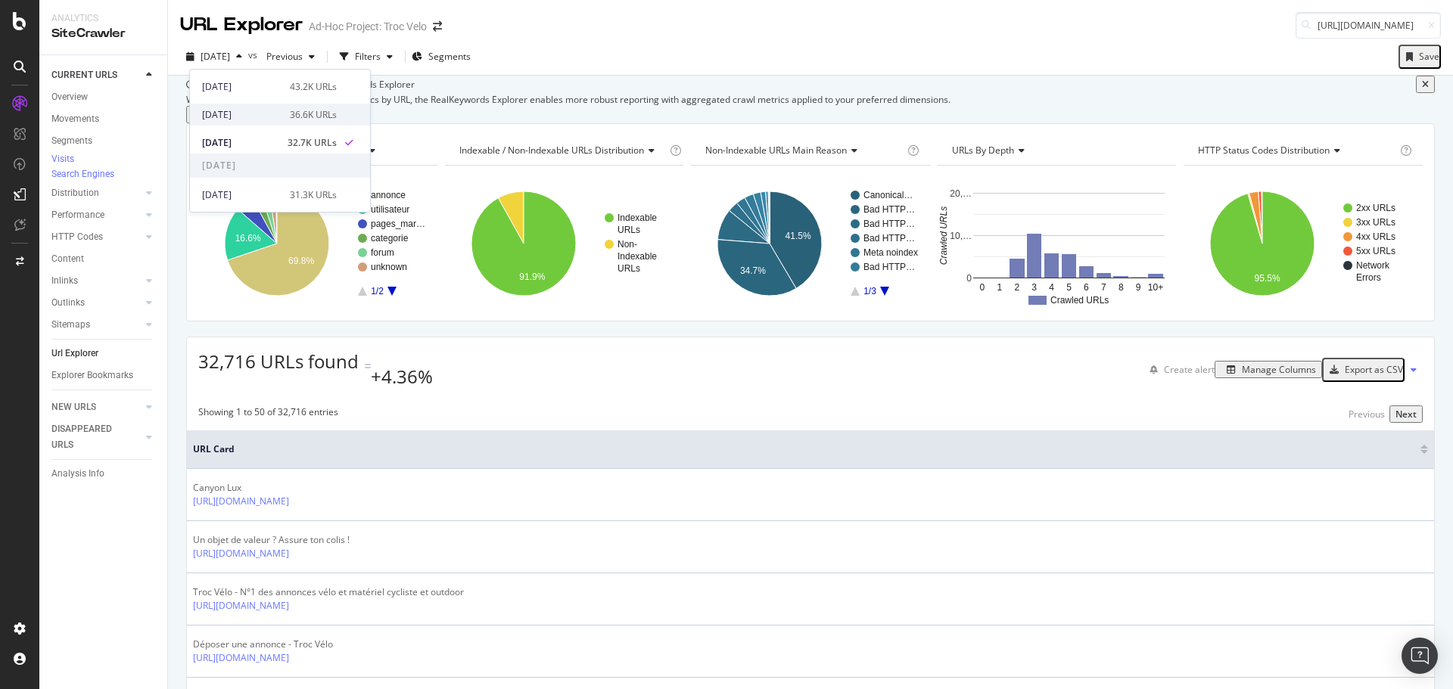
drag, startPoint x: 239, startPoint y: 82, endPoint x: 243, endPoint y: 110, distance: 27.5
click at [243, 110] on div "[DATE] 43.2K URLs [DATE] 36.6K URLs [DATE] 32.7K URLs" at bounding box center [280, 112] width 180 height 84
click at [243, 110] on div "[DATE]" at bounding box center [241, 115] width 79 height 14
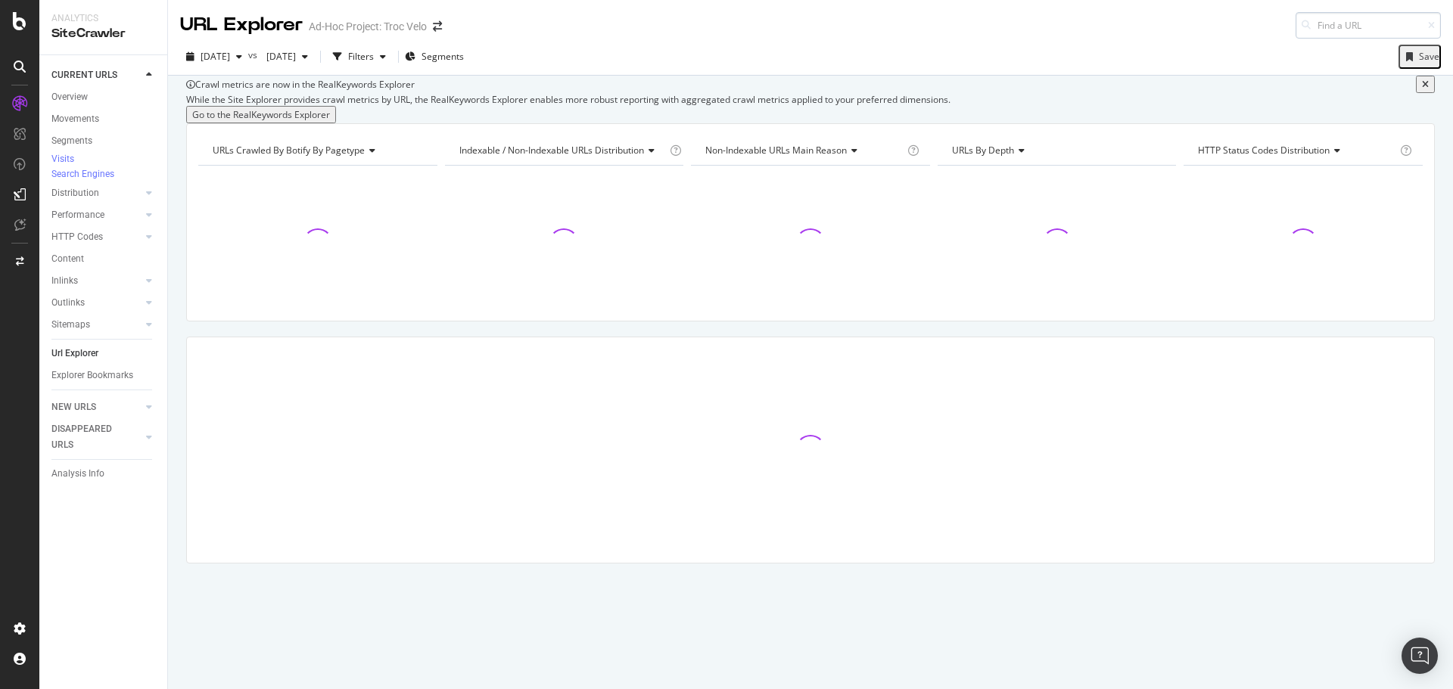
click at [1337, 32] on input at bounding box center [1368, 25] width 145 height 26
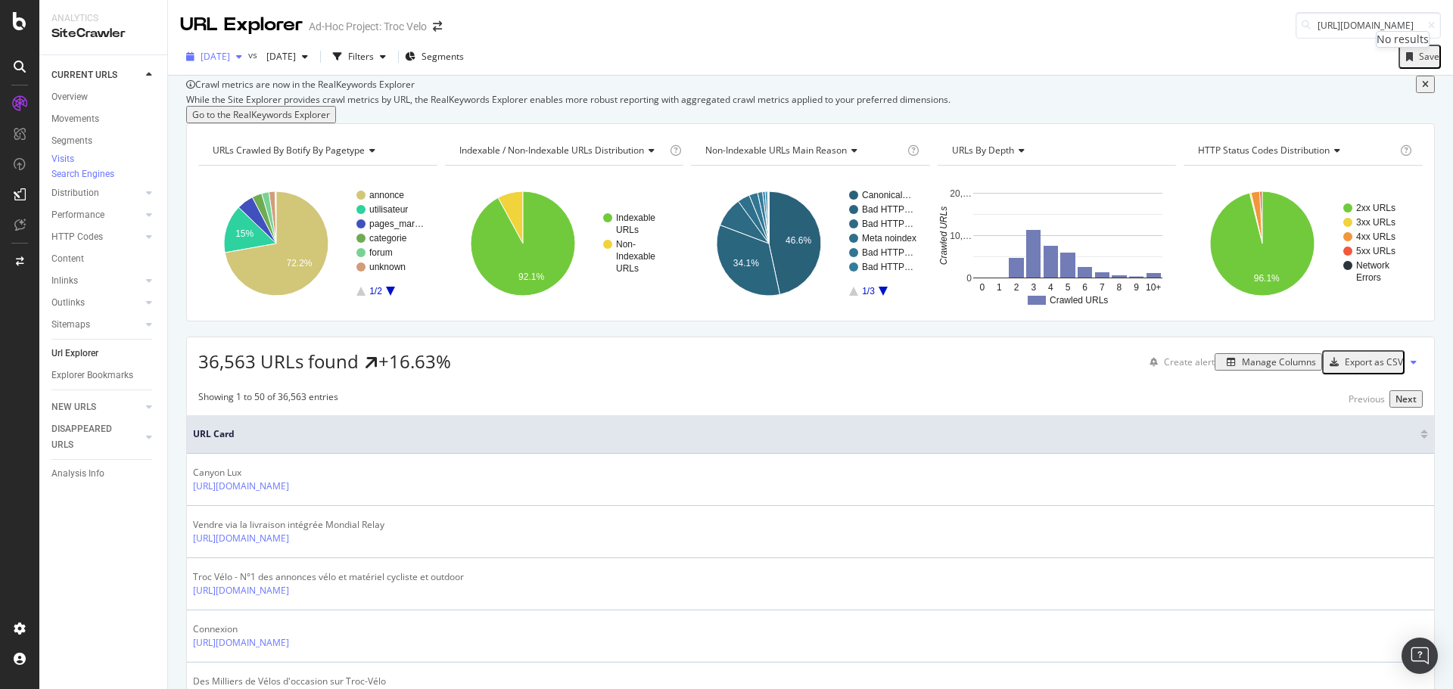
type input "[URL][DOMAIN_NAME]"
click at [230, 62] on span "[DATE]" at bounding box center [216, 56] width 30 height 13
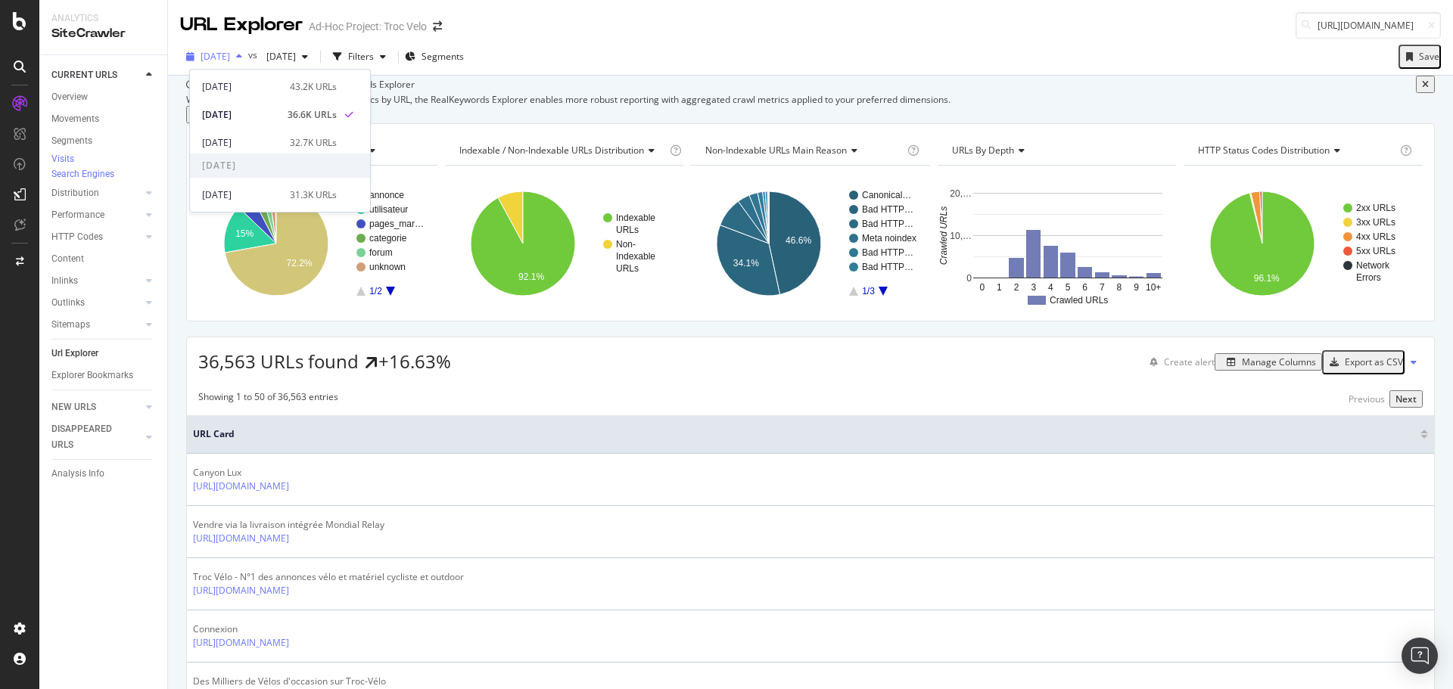
scroll to position [0, 0]
click at [255, 142] on div "[DATE]" at bounding box center [241, 143] width 79 height 14
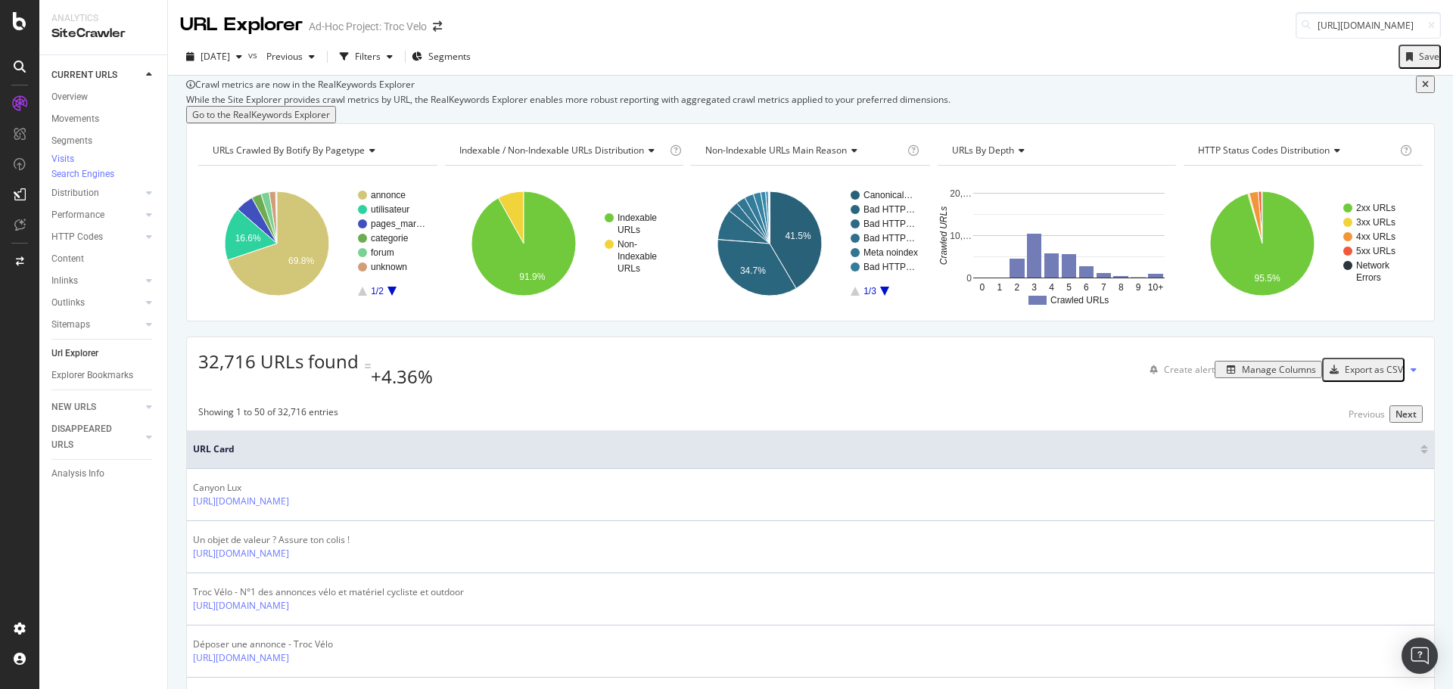
scroll to position [0, 271]
type input "[URL][DOMAIN_NAME]"
click at [236, 71] on div "[DATE] vs Previous Filters Segments Save" at bounding box center [810, 60] width 1285 height 30
click at [230, 54] on span "[DATE]" at bounding box center [216, 56] width 30 height 13
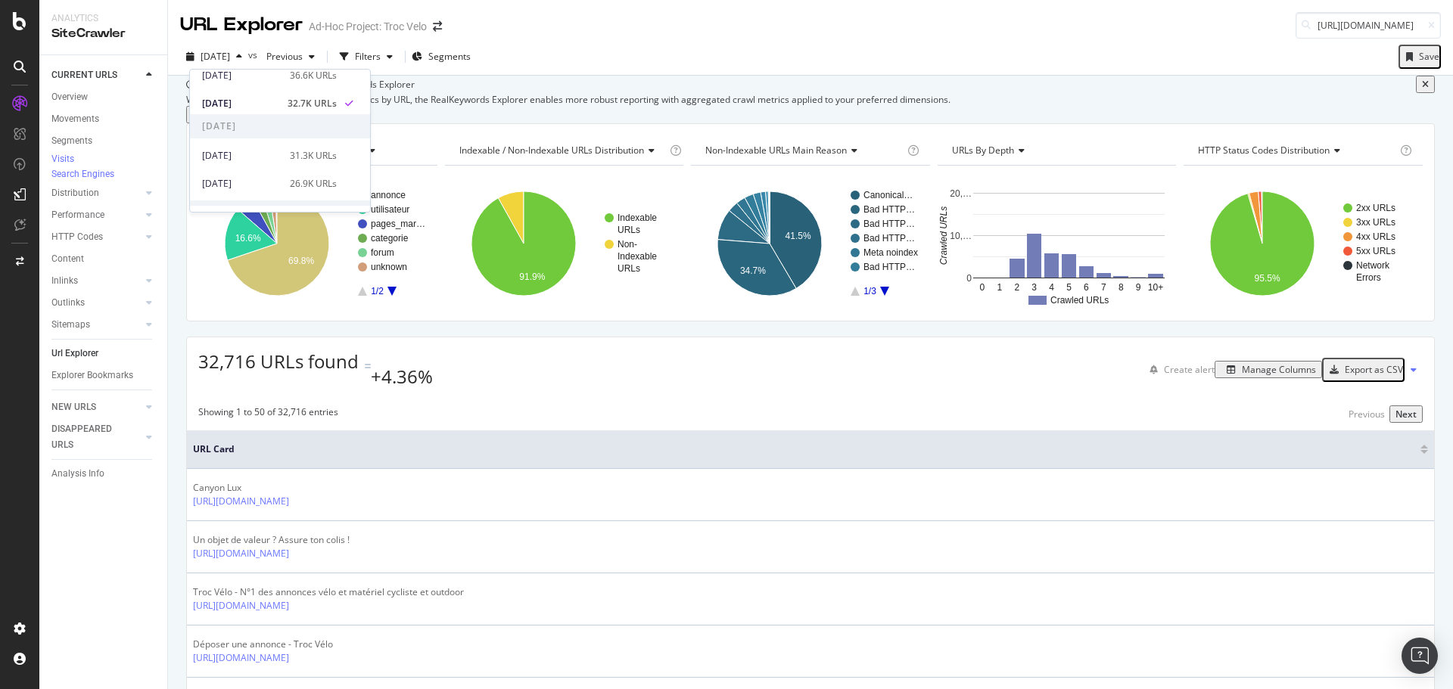
scroll to position [76, 0]
click at [279, 125] on div "[DATE] 31.3K URLs" at bounding box center [269, 120] width 135 height 14
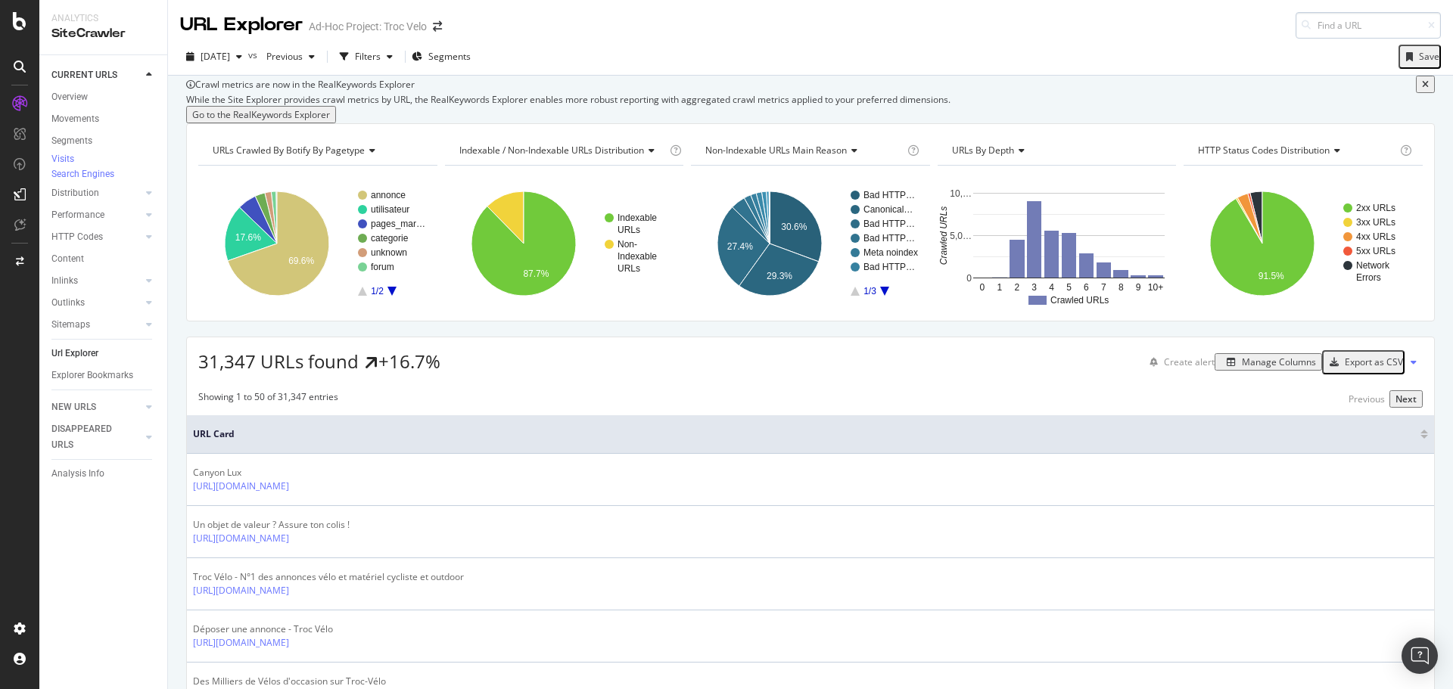
click at [1338, 35] on input at bounding box center [1368, 25] width 145 height 26
type input "[URL][DOMAIN_NAME]"
click at [988, 59] on div "[DATE] vs Previous Filters Segments Save" at bounding box center [810, 60] width 1285 height 30
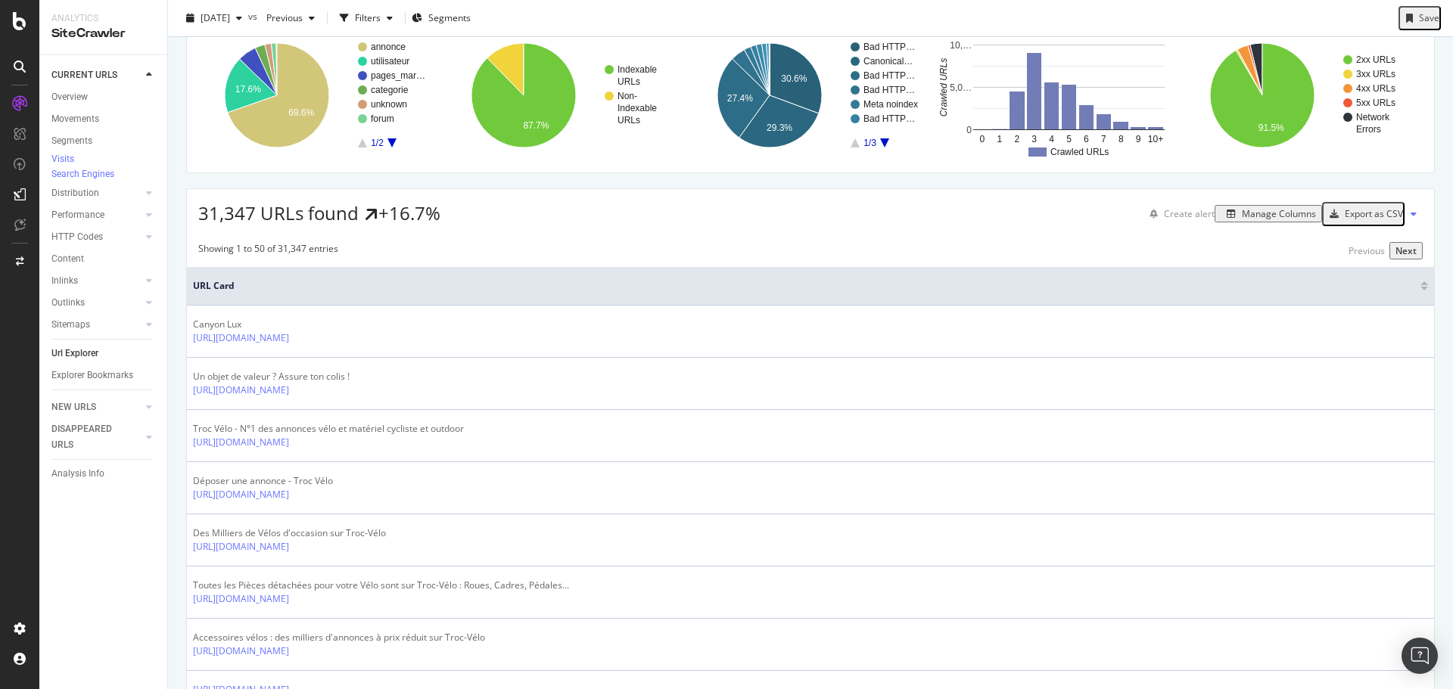
scroll to position [151, 0]
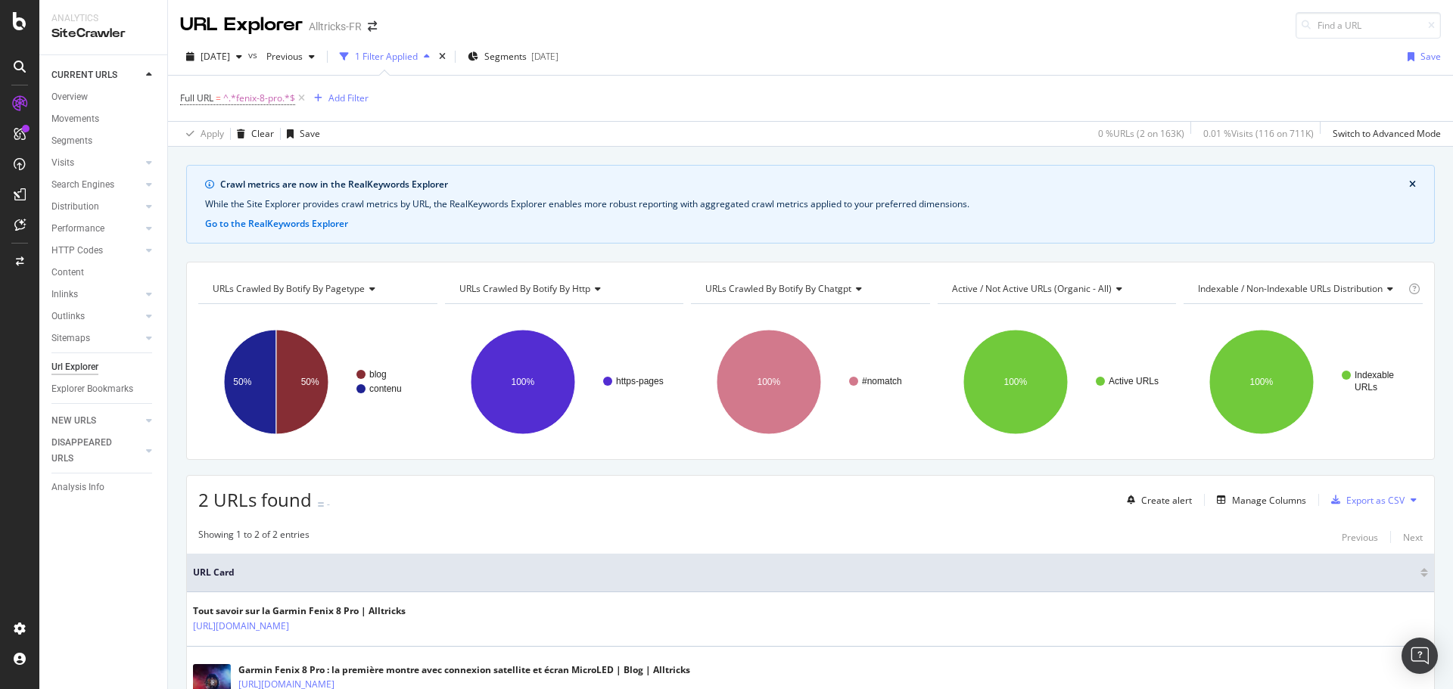
scroll to position [107, 0]
